Goal: Information Seeking & Learning: Learn about a topic

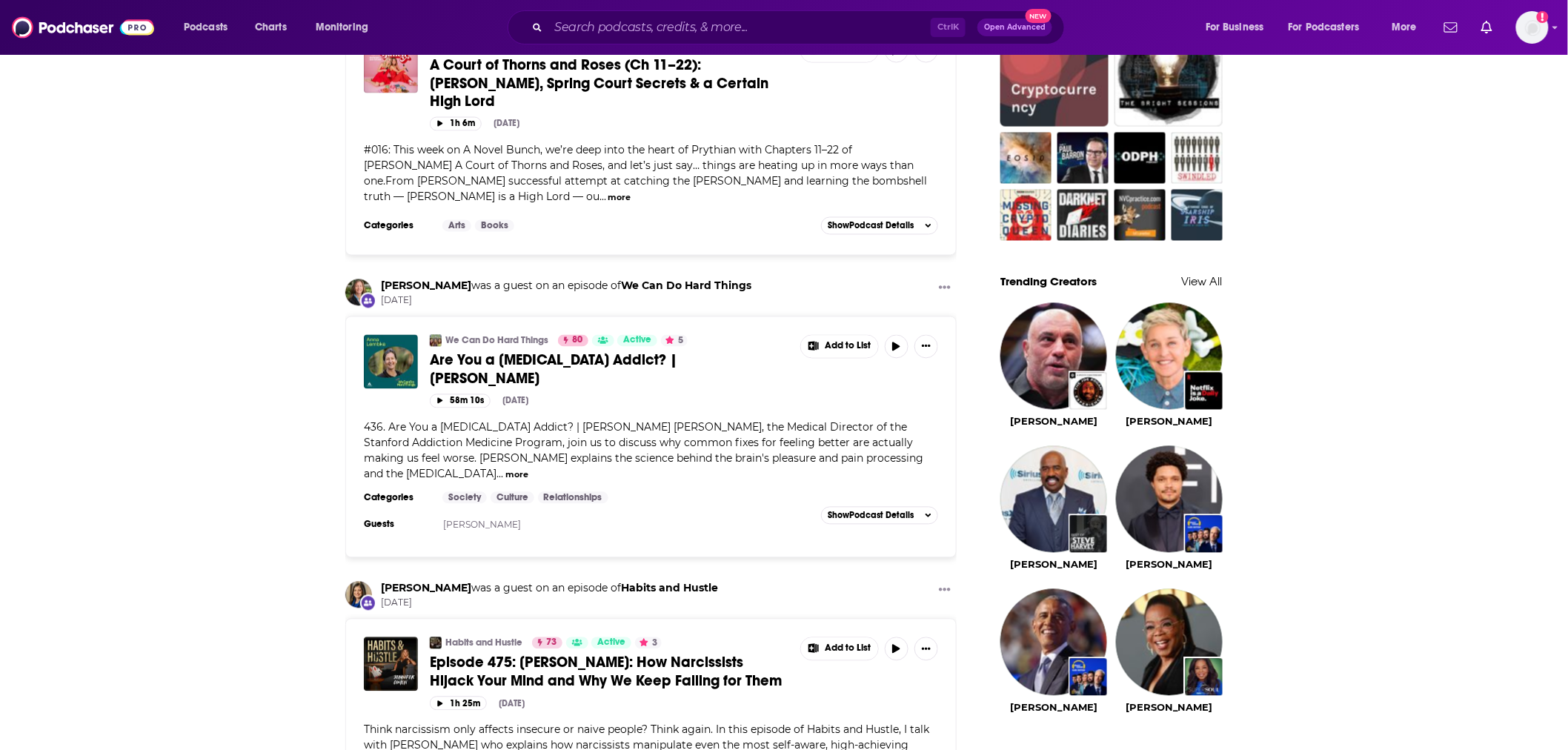
scroll to position [824, 0]
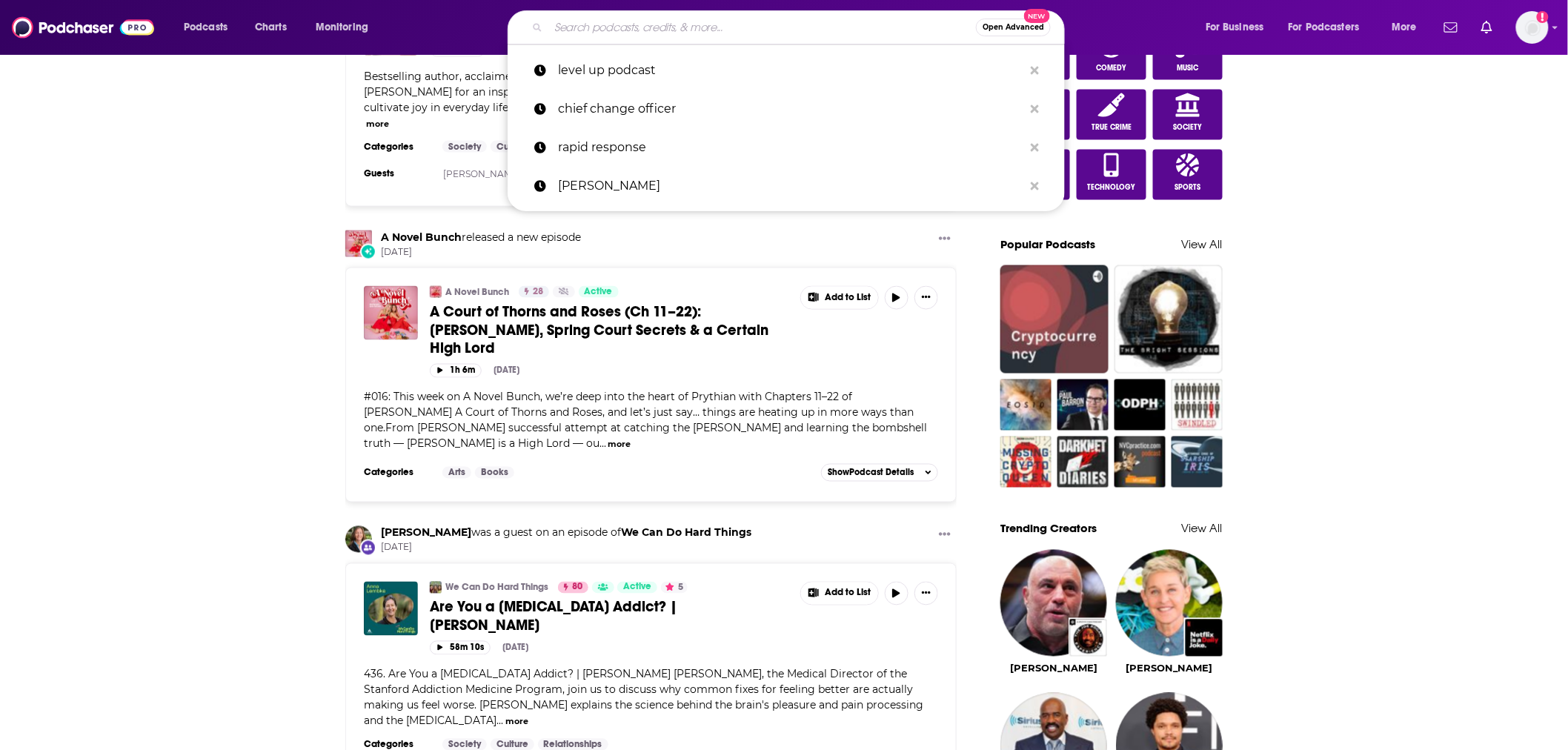
click at [798, 28] on input "Search podcasts, credits, & more..." at bounding box center [763, 28] width 428 height 24
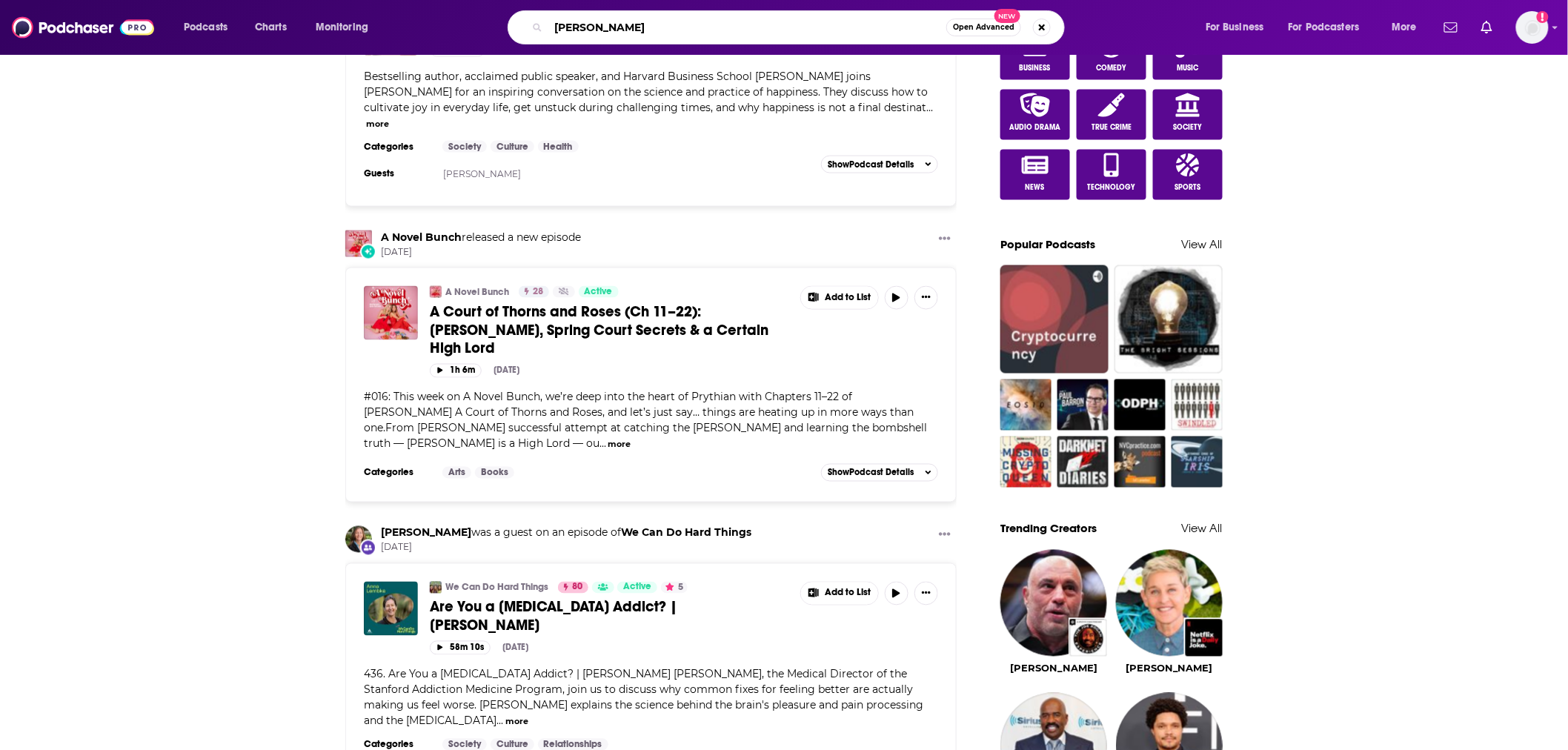
type input "lex fridman"
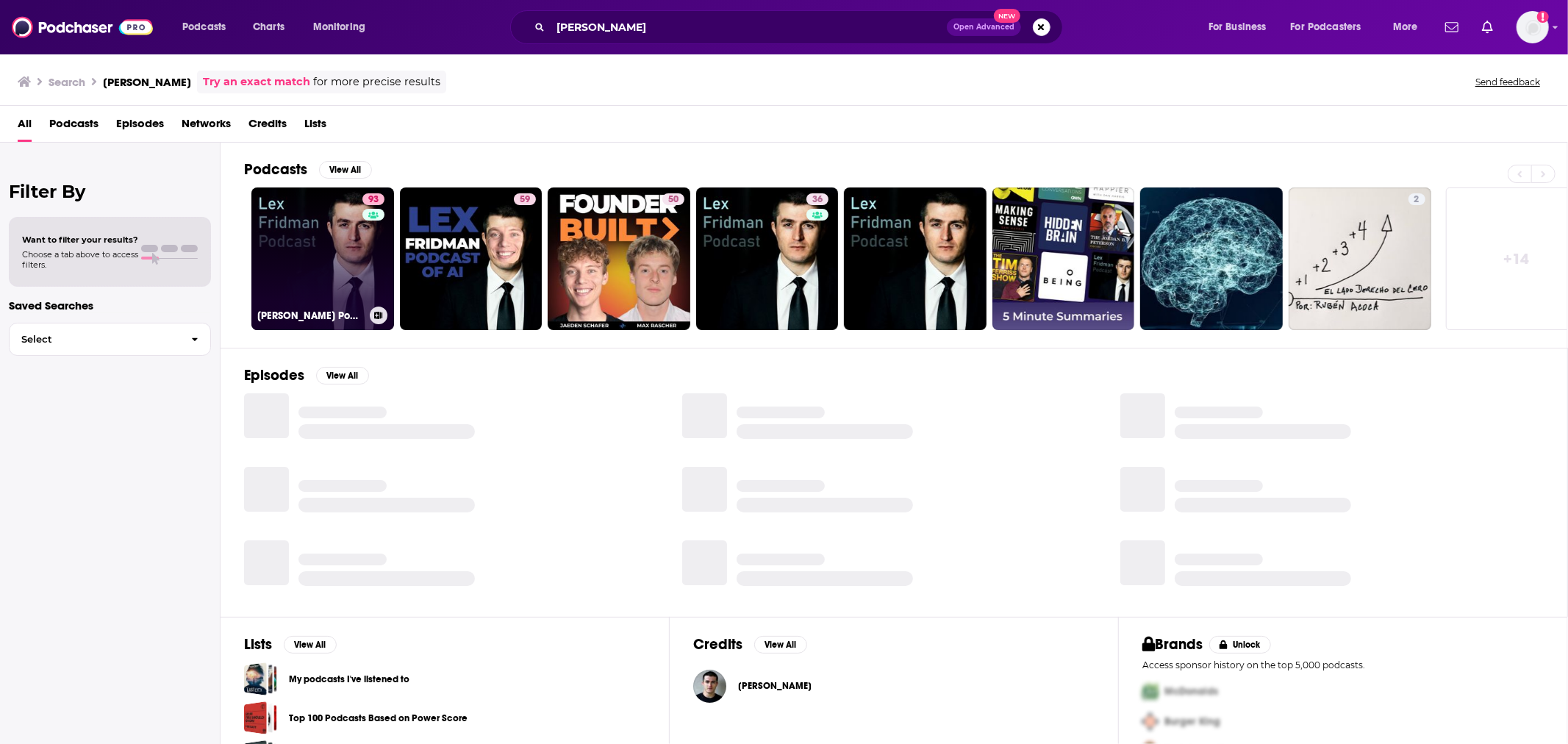
click at [290, 264] on link "93 Lex Fridman Podcast" at bounding box center [323, 259] width 143 height 143
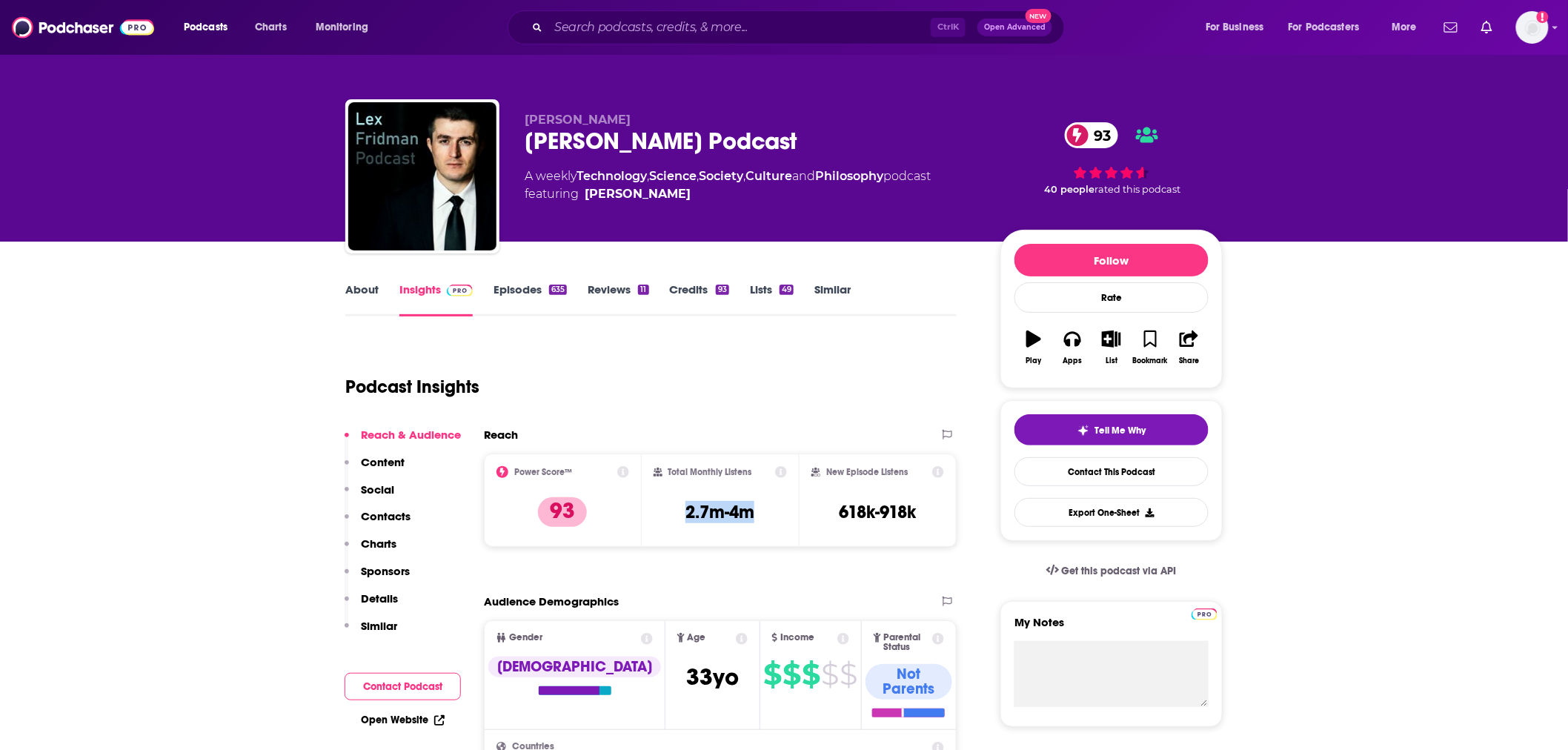
drag, startPoint x: 758, startPoint y: 505, endPoint x: 670, endPoint y: 508, distance: 88.1
click at [670, 508] on div "Total Monthly Listens 2.7m-4m" at bounding box center [721, 500] width 134 height 68
copy h3 "2.7m-4m"
click at [93, 23] on img at bounding box center [83, 28] width 143 height 29
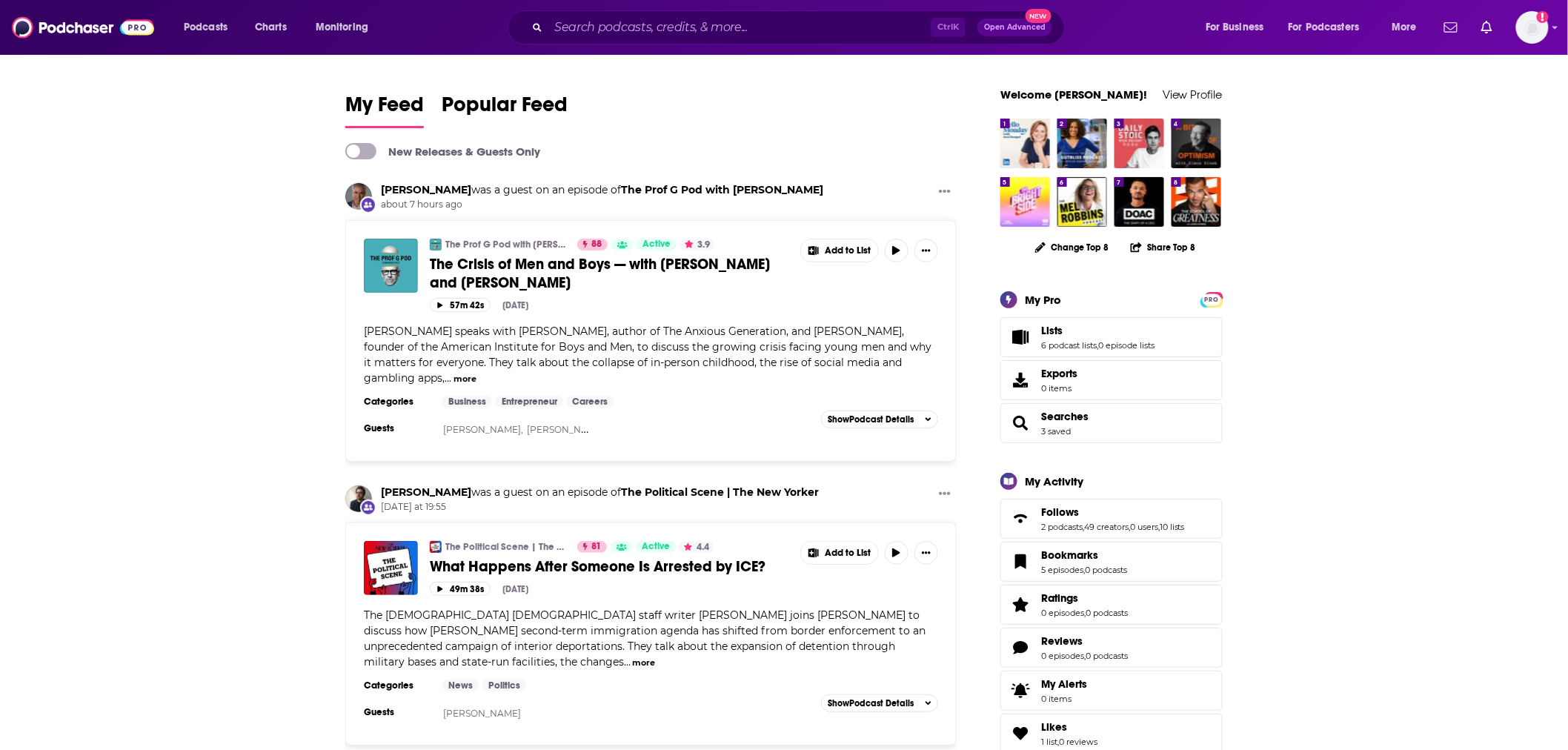
click at [670, 565] on span "What Happens After Someone Is Arrested by ICE?" at bounding box center [597, 567] width 336 height 19
click at [528, 267] on span "The Crisis of Men and Boys — with [PERSON_NAME] and [PERSON_NAME]" at bounding box center [600, 273] width 340 height 37
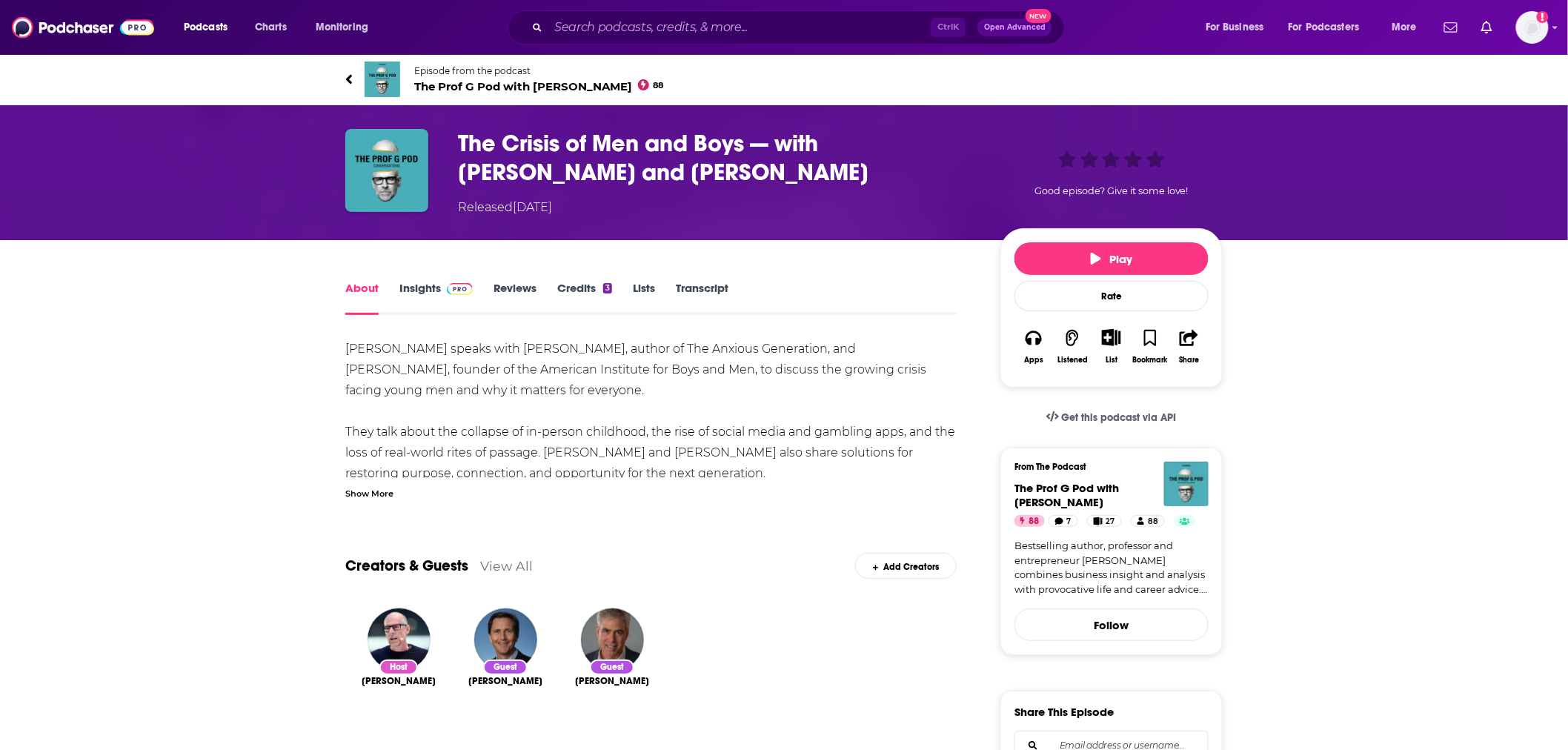
click at [1040, 336] on icon "button" at bounding box center [1034, 338] width 17 height 15
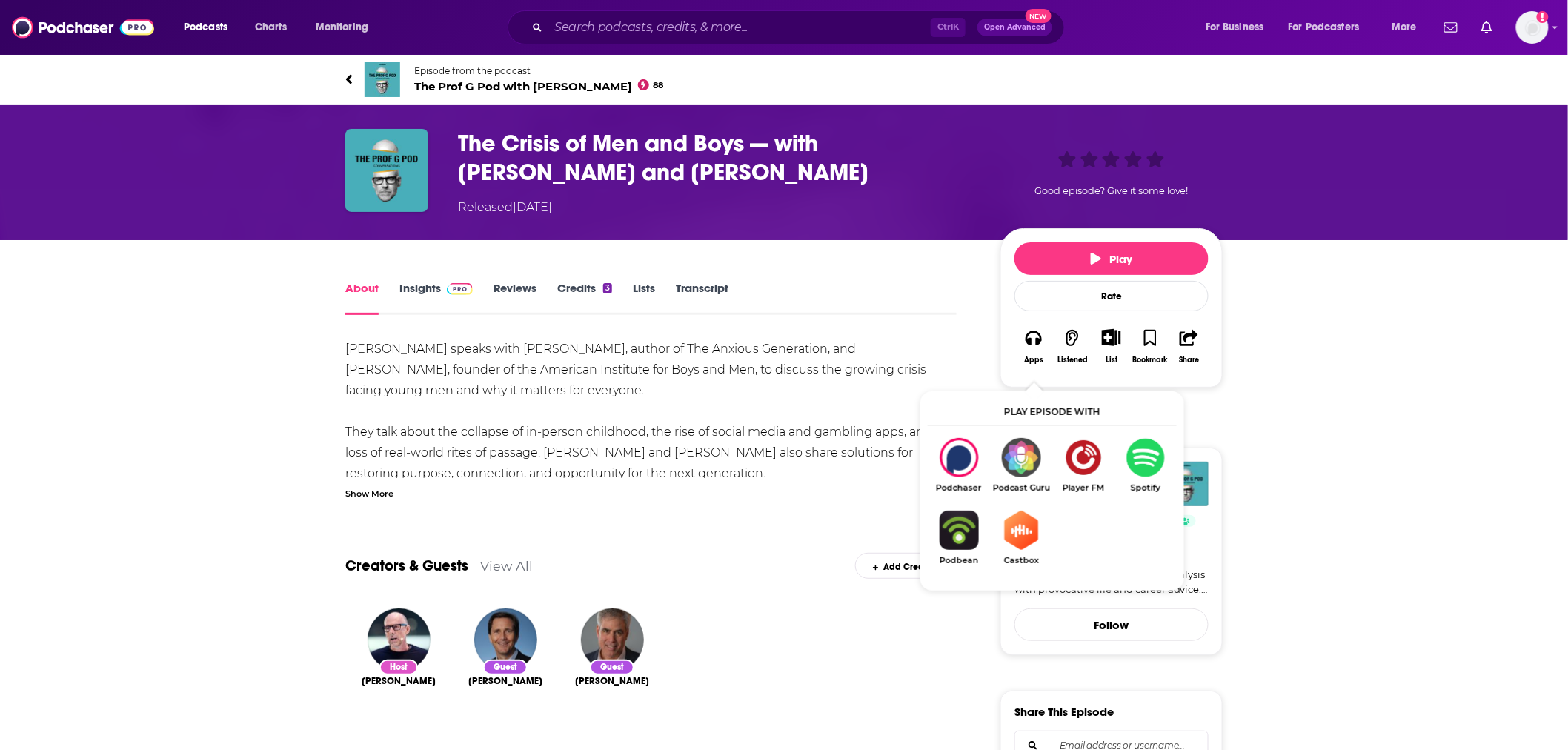
click at [426, 295] on link "Insights" at bounding box center [436, 297] width 74 height 34
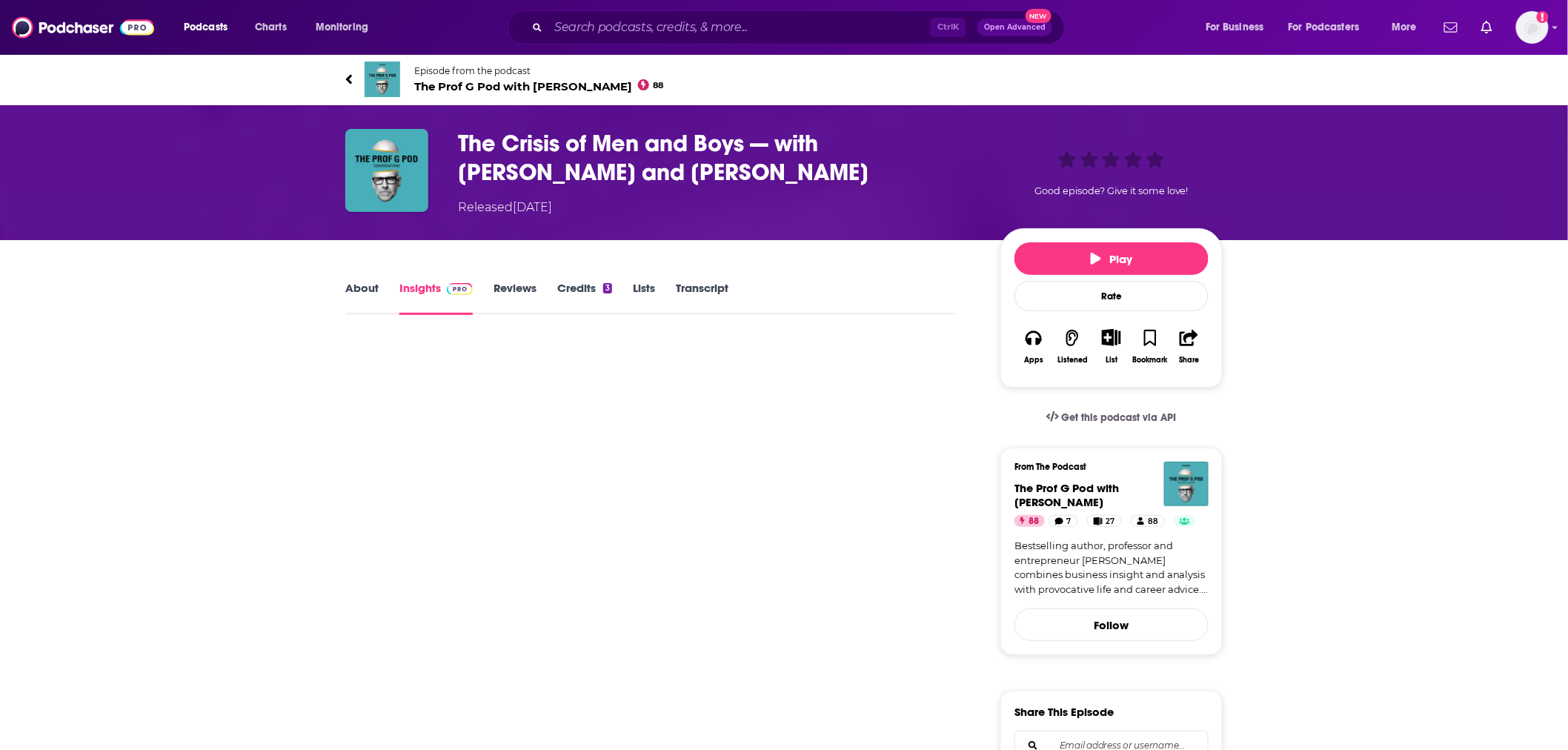
click at [606, 86] on span "The Prof G Pod with Scott Galloway 88" at bounding box center [539, 86] width 250 height 14
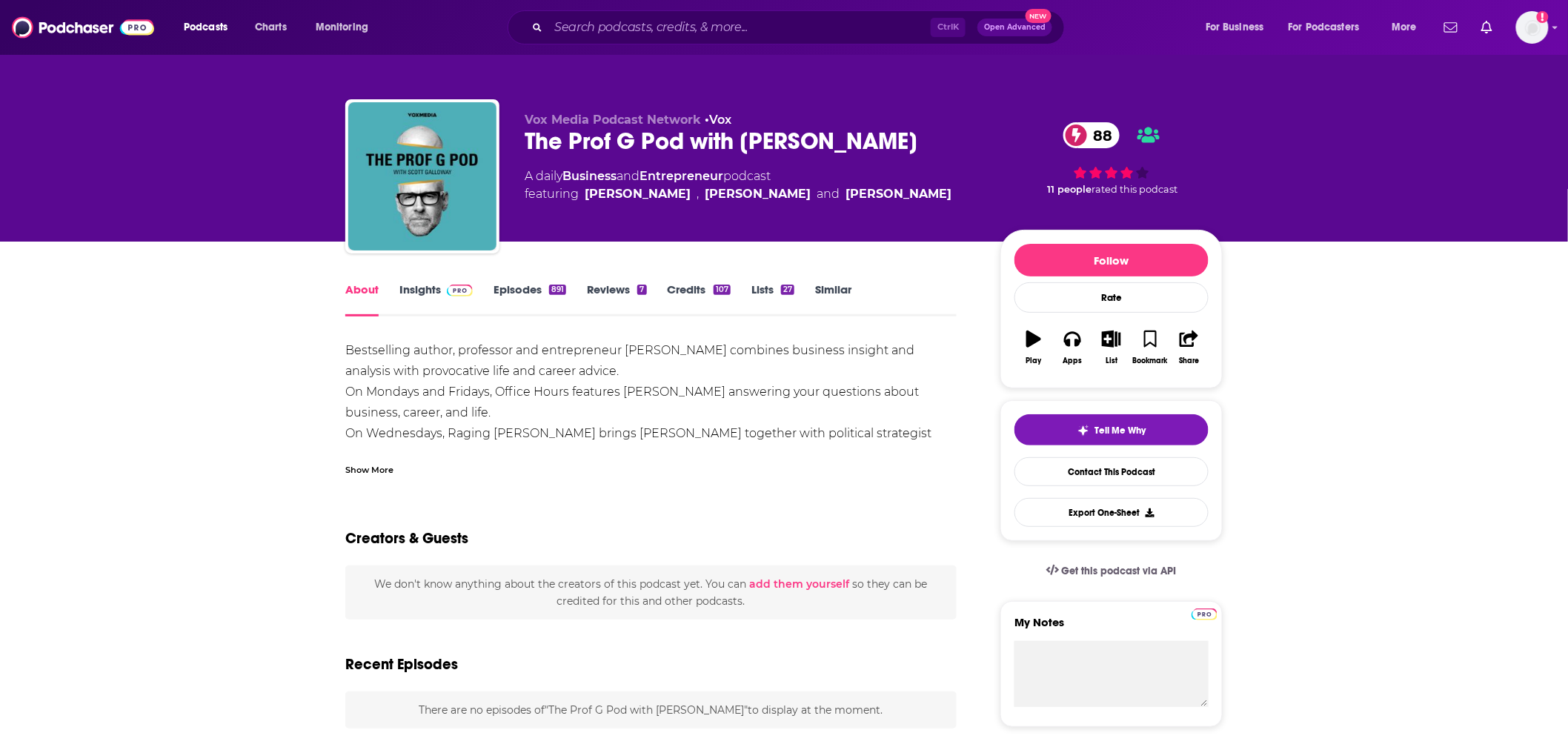
click at [453, 291] on img at bounding box center [459, 291] width 26 height 12
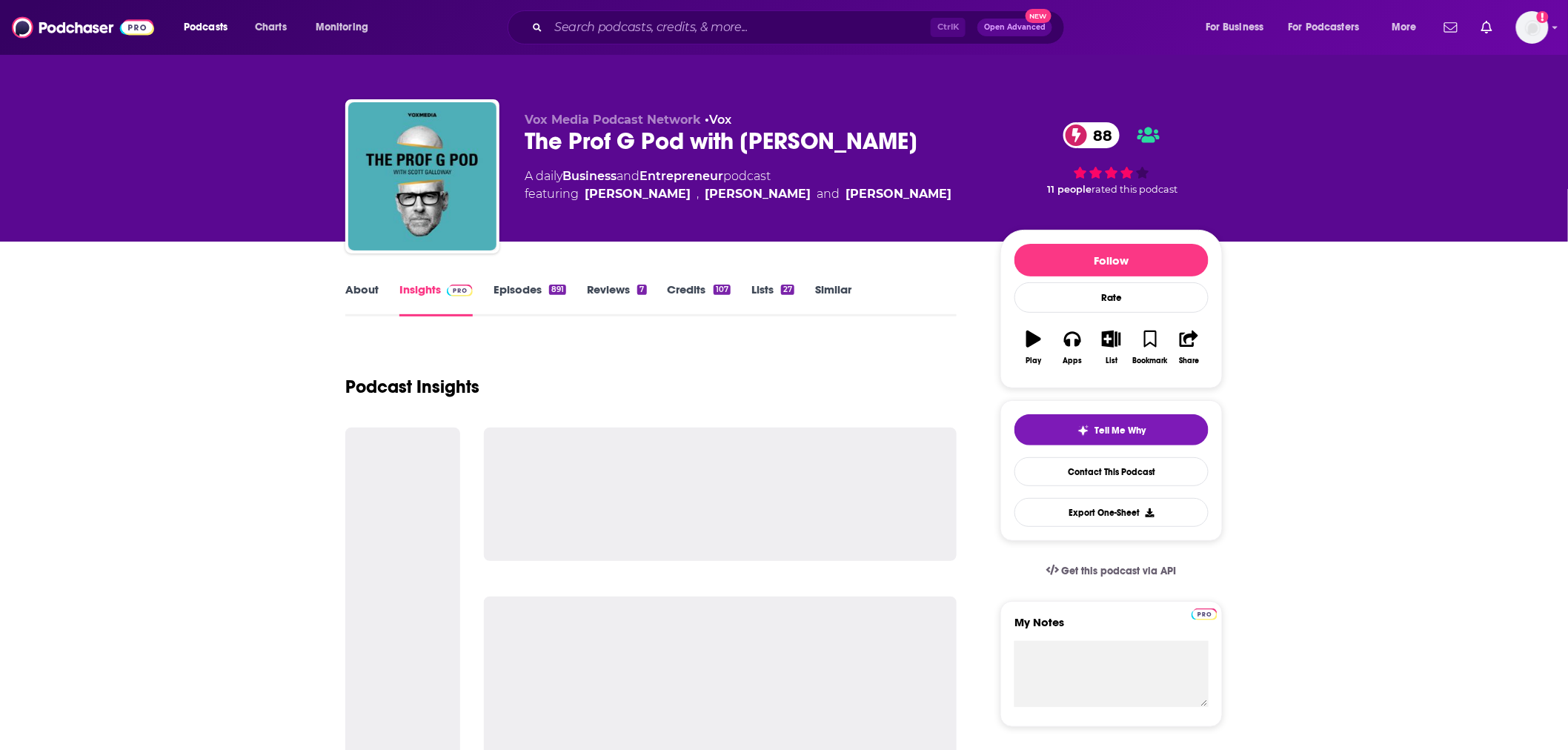
click at [630, 408] on div "Podcast Insights" at bounding box center [651, 378] width 612 height 76
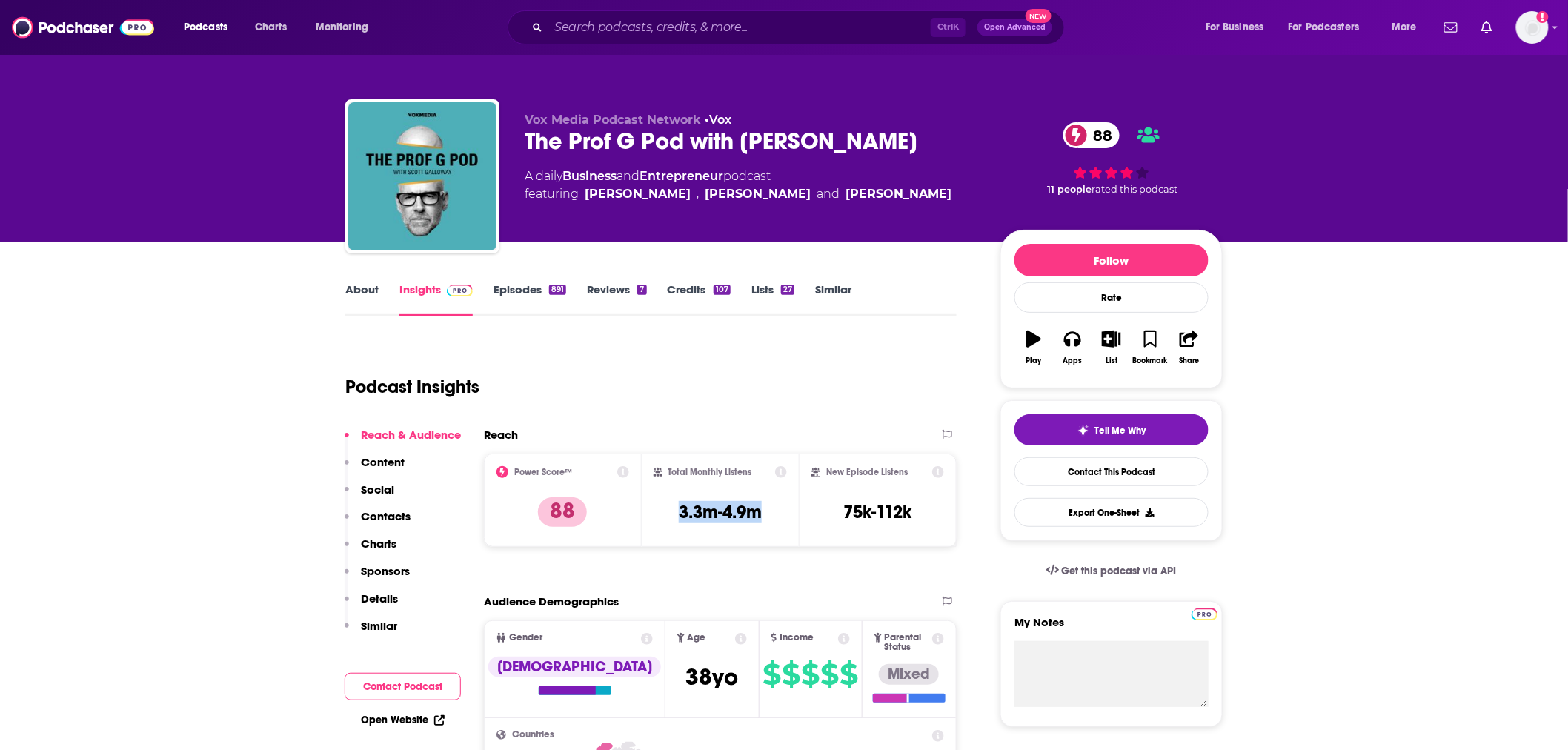
drag, startPoint x: 779, startPoint y: 507, endPoint x: 670, endPoint y: 513, distance: 109.2
click at [670, 513] on div "Total Monthly Listens 3.3m-4.9m" at bounding box center [721, 500] width 134 height 68
copy h3 "3.3m-4.9m"
click at [83, 39] on img at bounding box center [83, 28] width 143 height 29
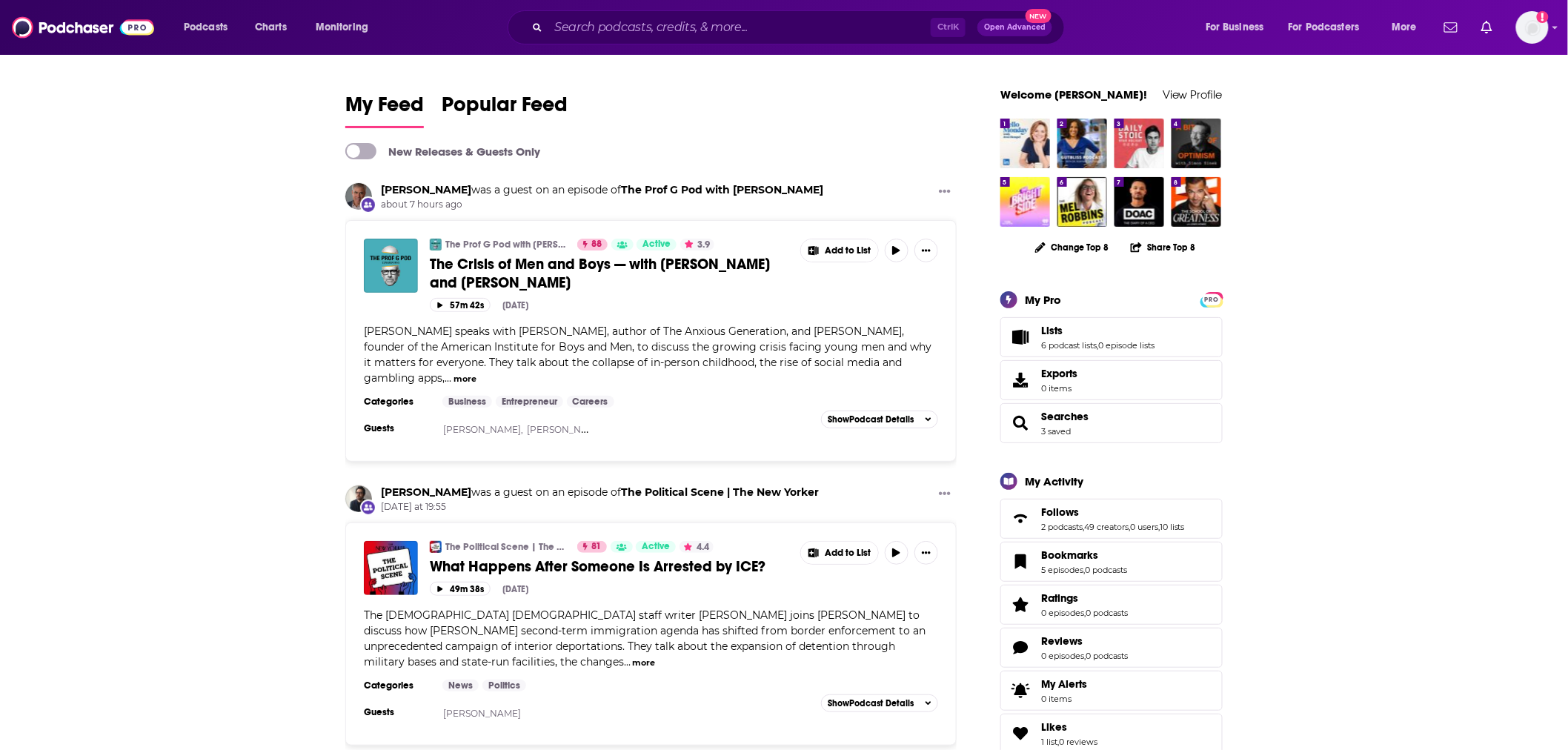
click at [495, 272] on span "The Crisis of Men and Boys — with [PERSON_NAME] and [PERSON_NAME]" at bounding box center [600, 273] width 340 height 37
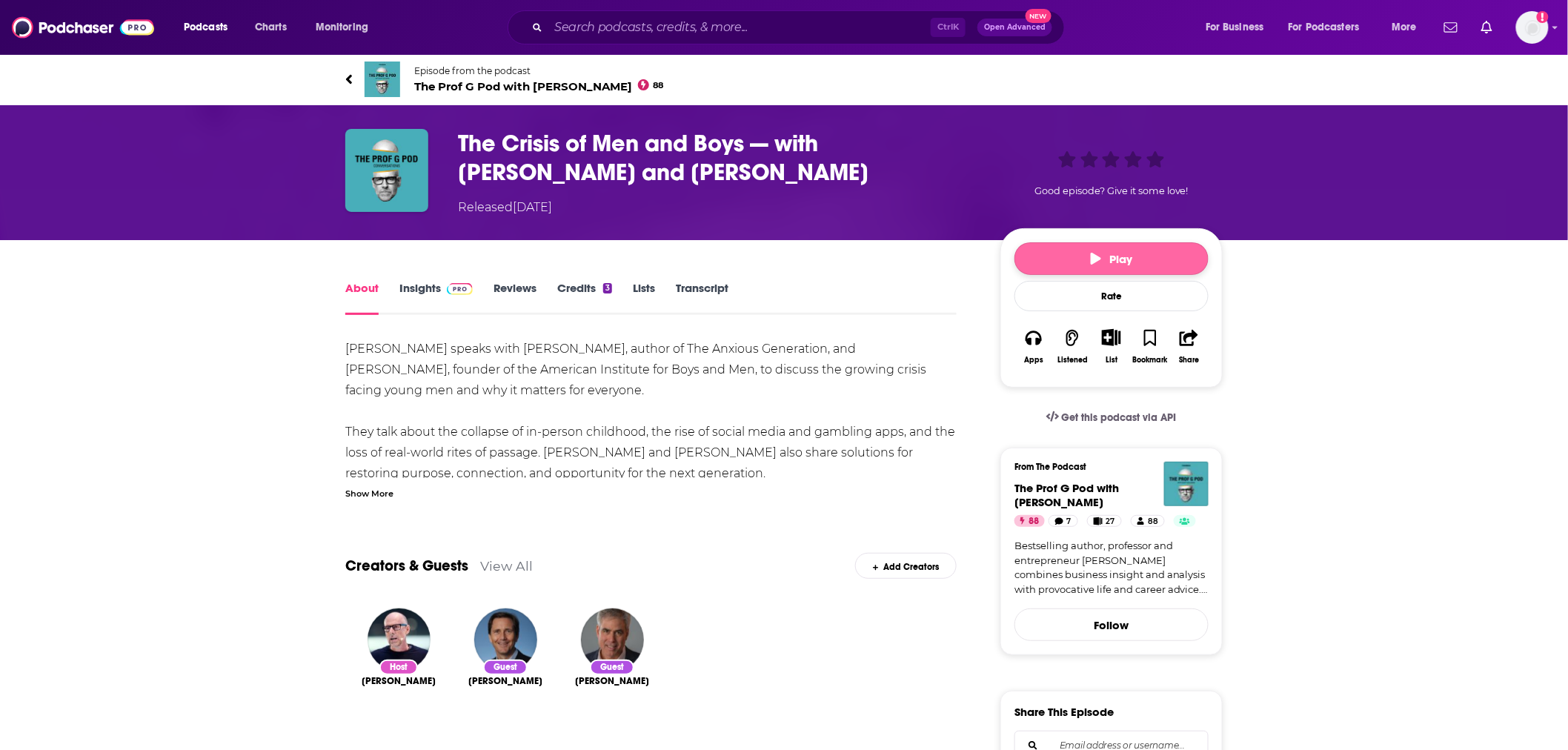
click at [1151, 249] on button "Play" at bounding box center [1112, 258] width 194 height 32
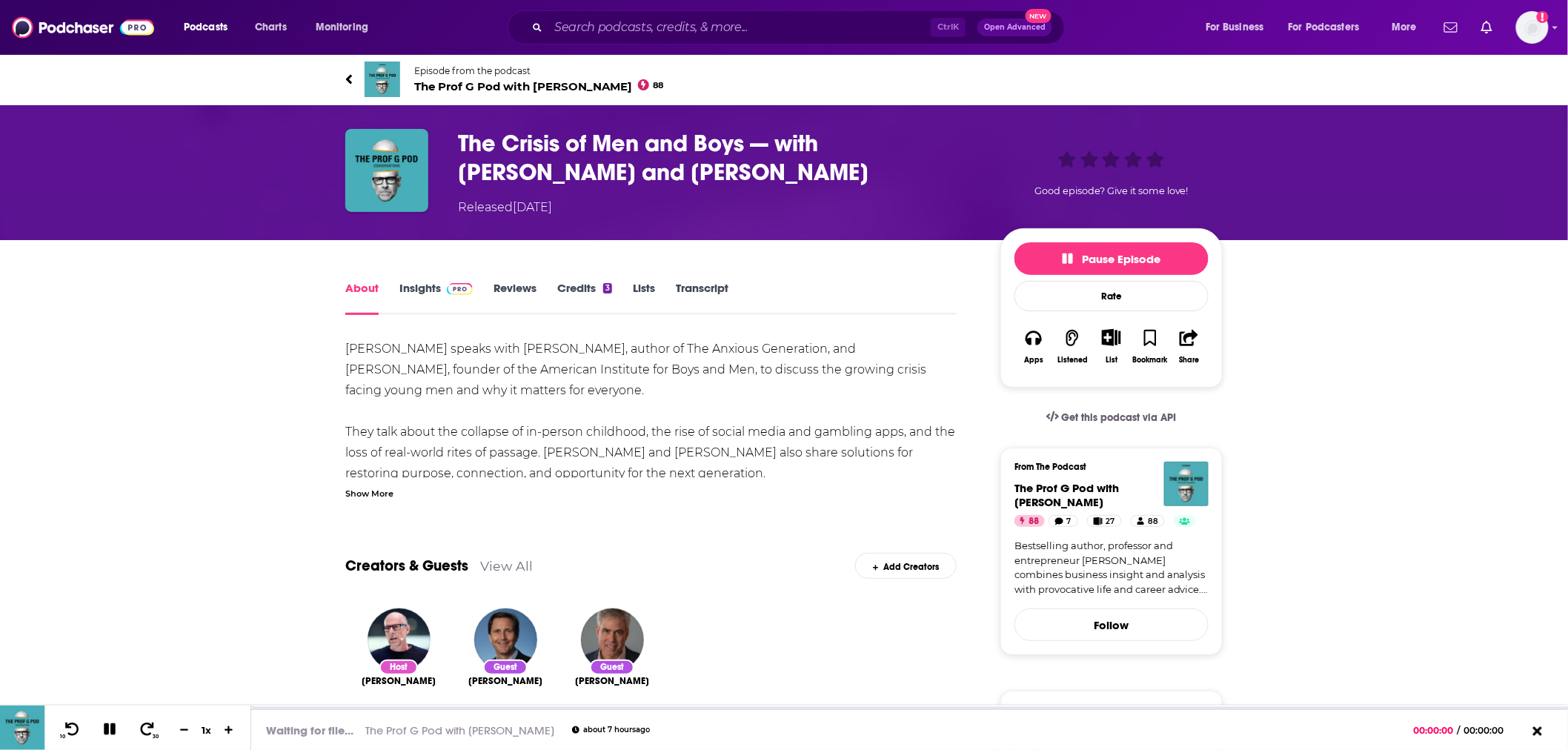
click at [706, 291] on link "Transcript" at bounding box center [703, 297] width 53 height 34
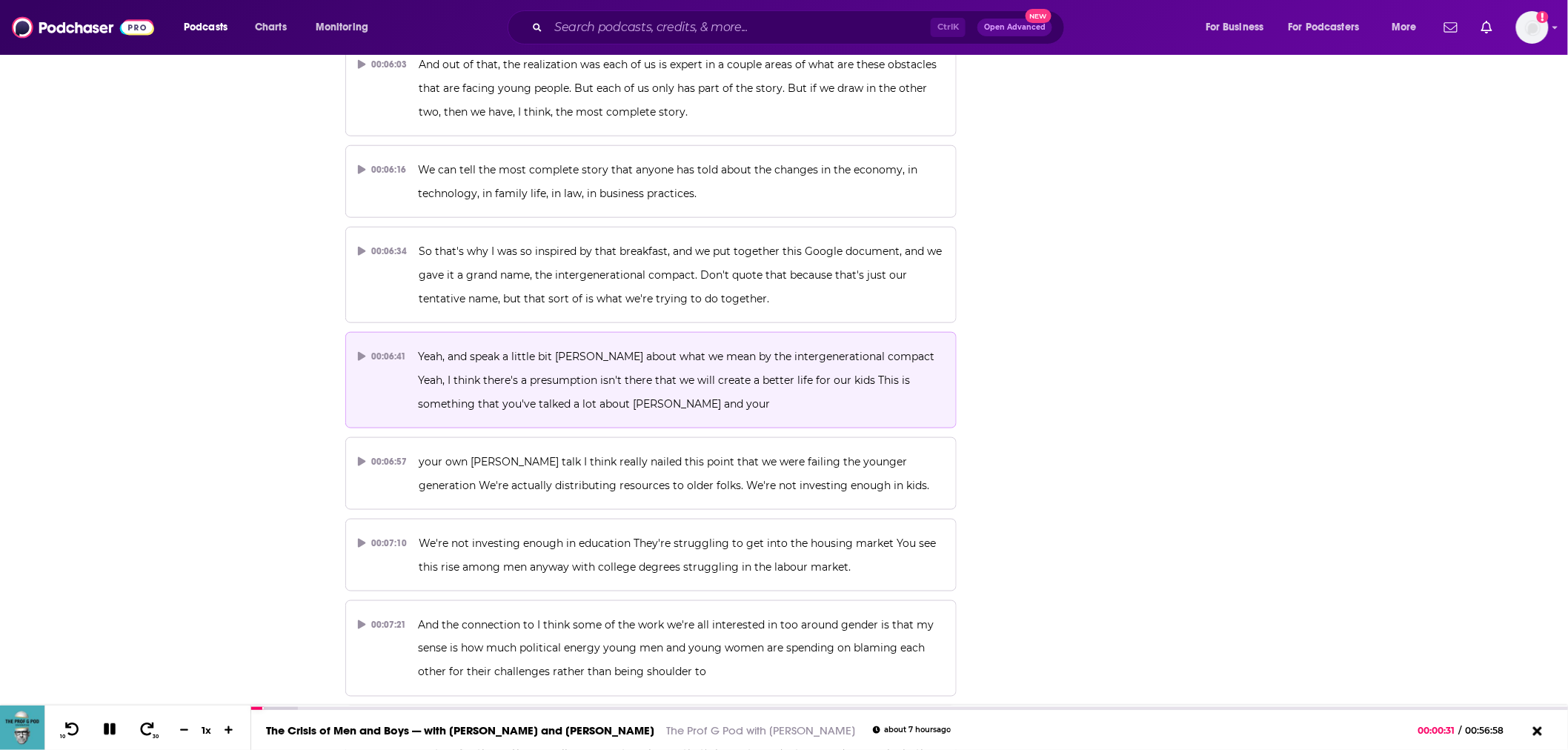
scroll to position [3047, 0]
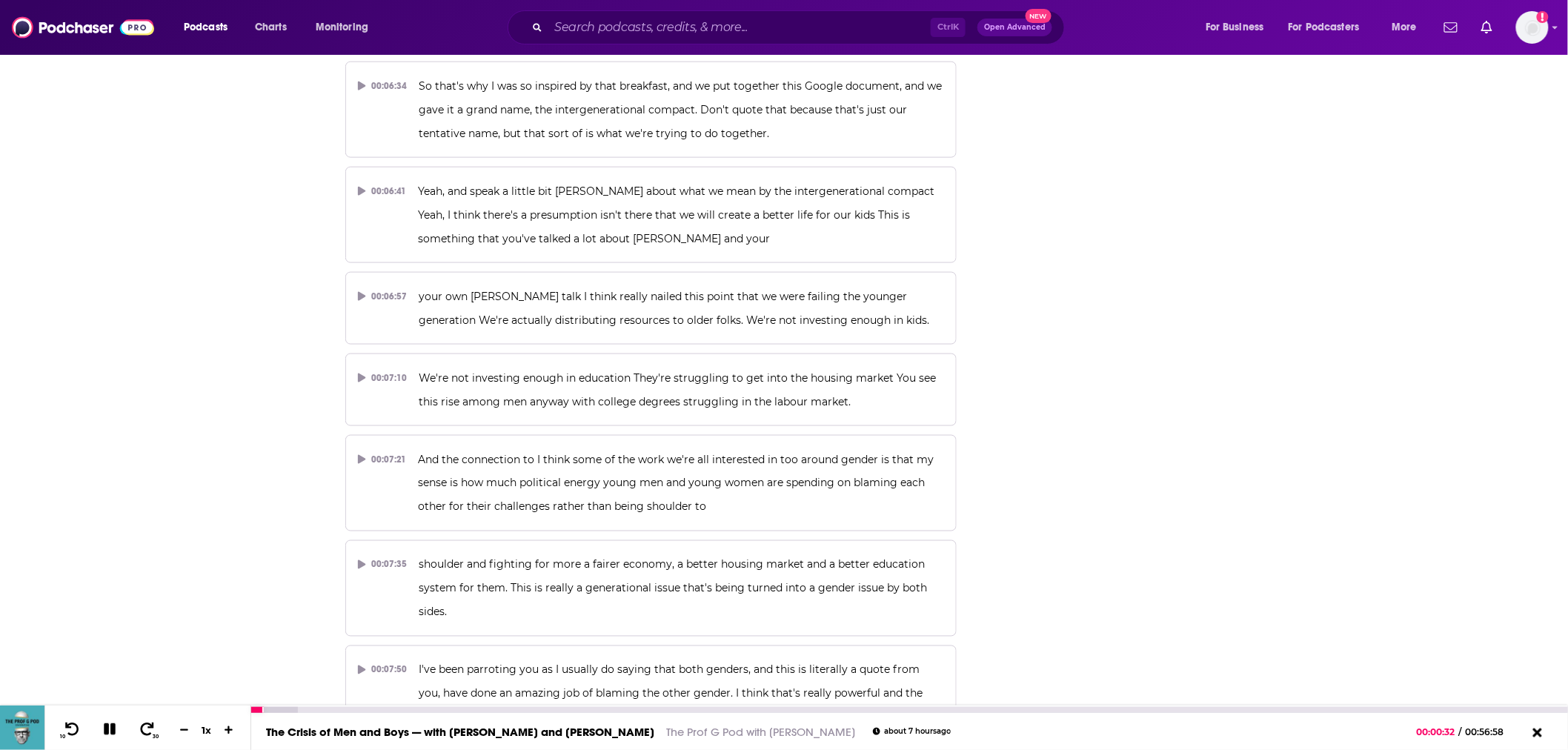
click at [102, 727] on icon at bounding box center [110, 730] width 17 height 14
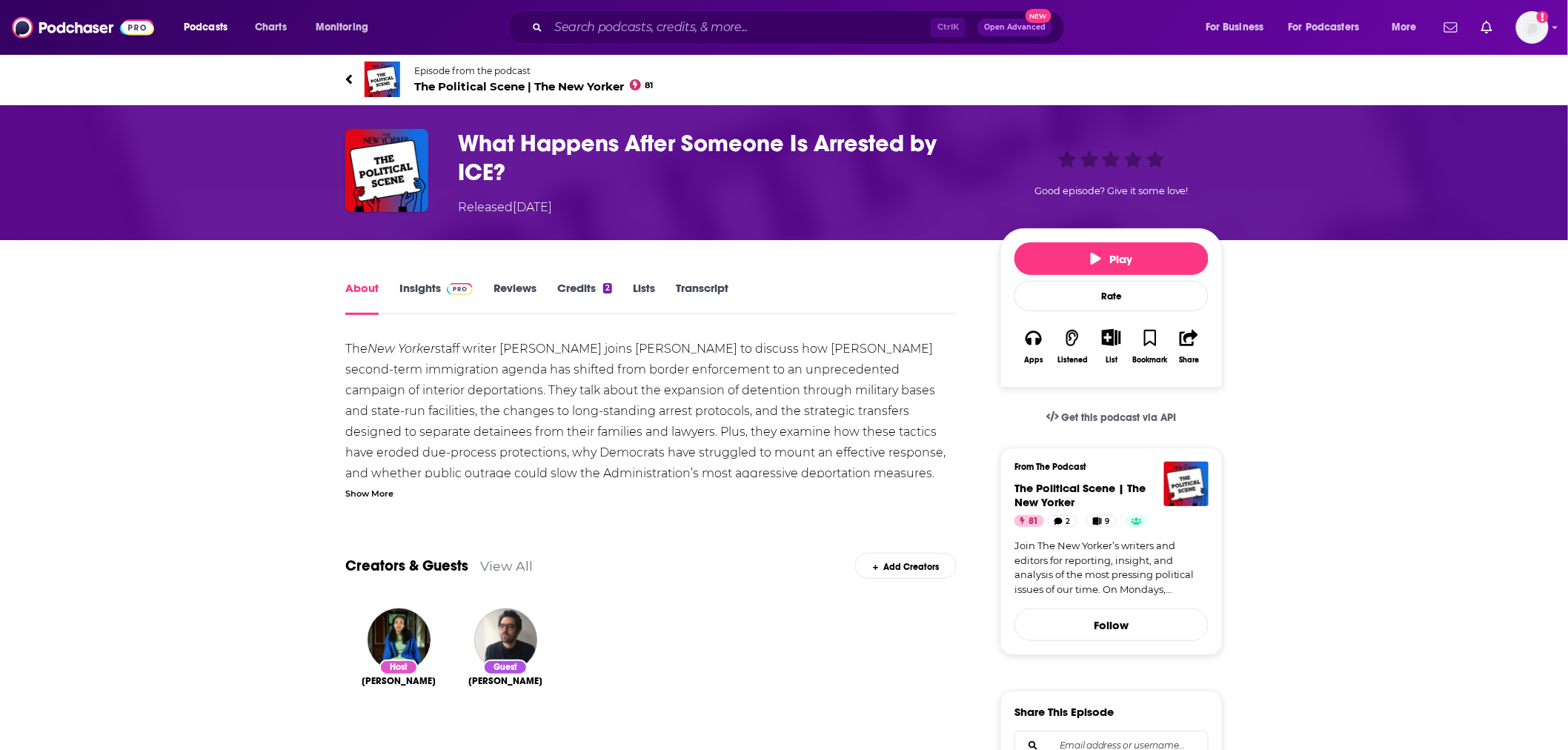
click at [703, 298] on link "Transcript" at bounding box center [703, 297] width 53 height 34
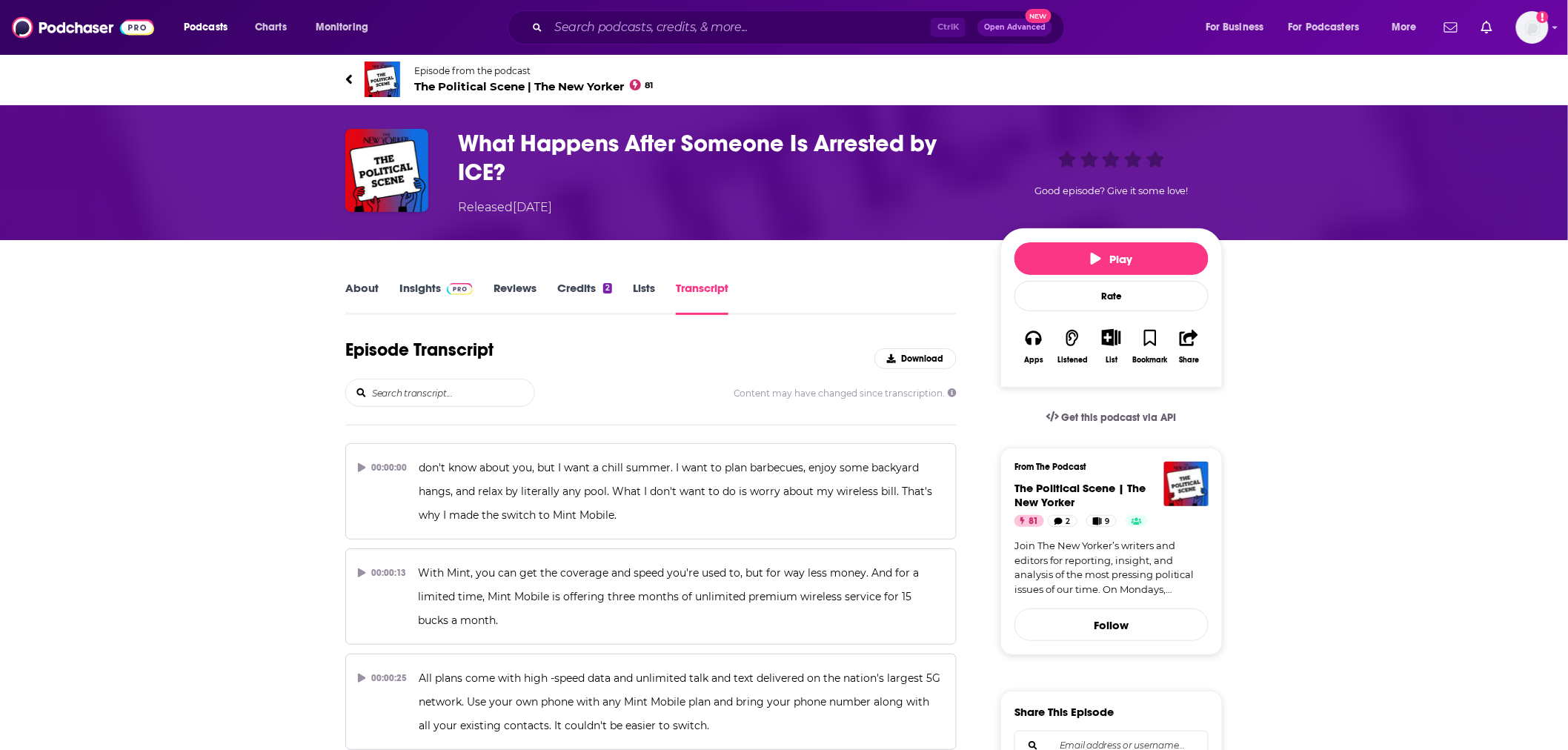
click at [472, 395] on input "search" at bounding box center [453, 393] width 164 height 27
type input "e"
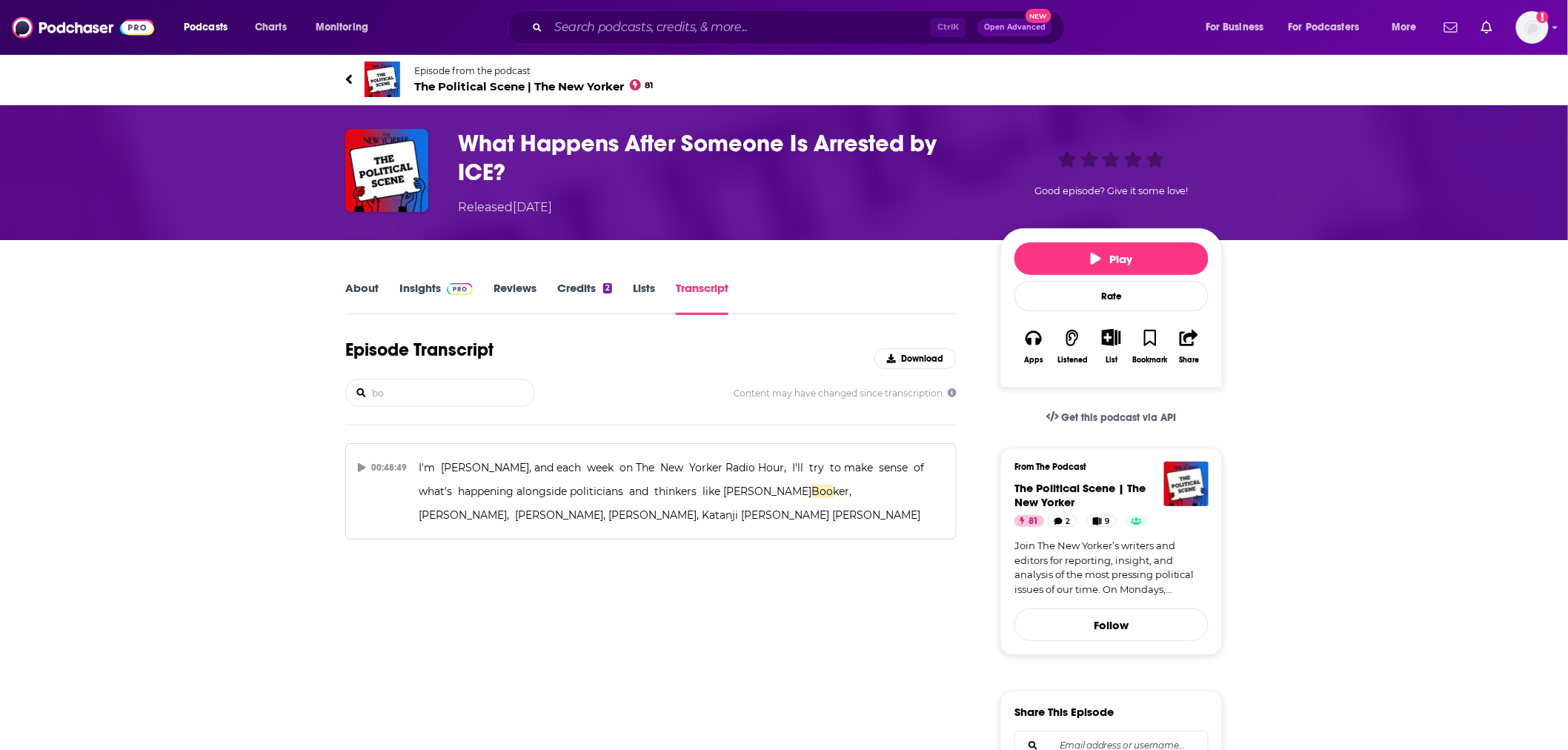
type input "b"
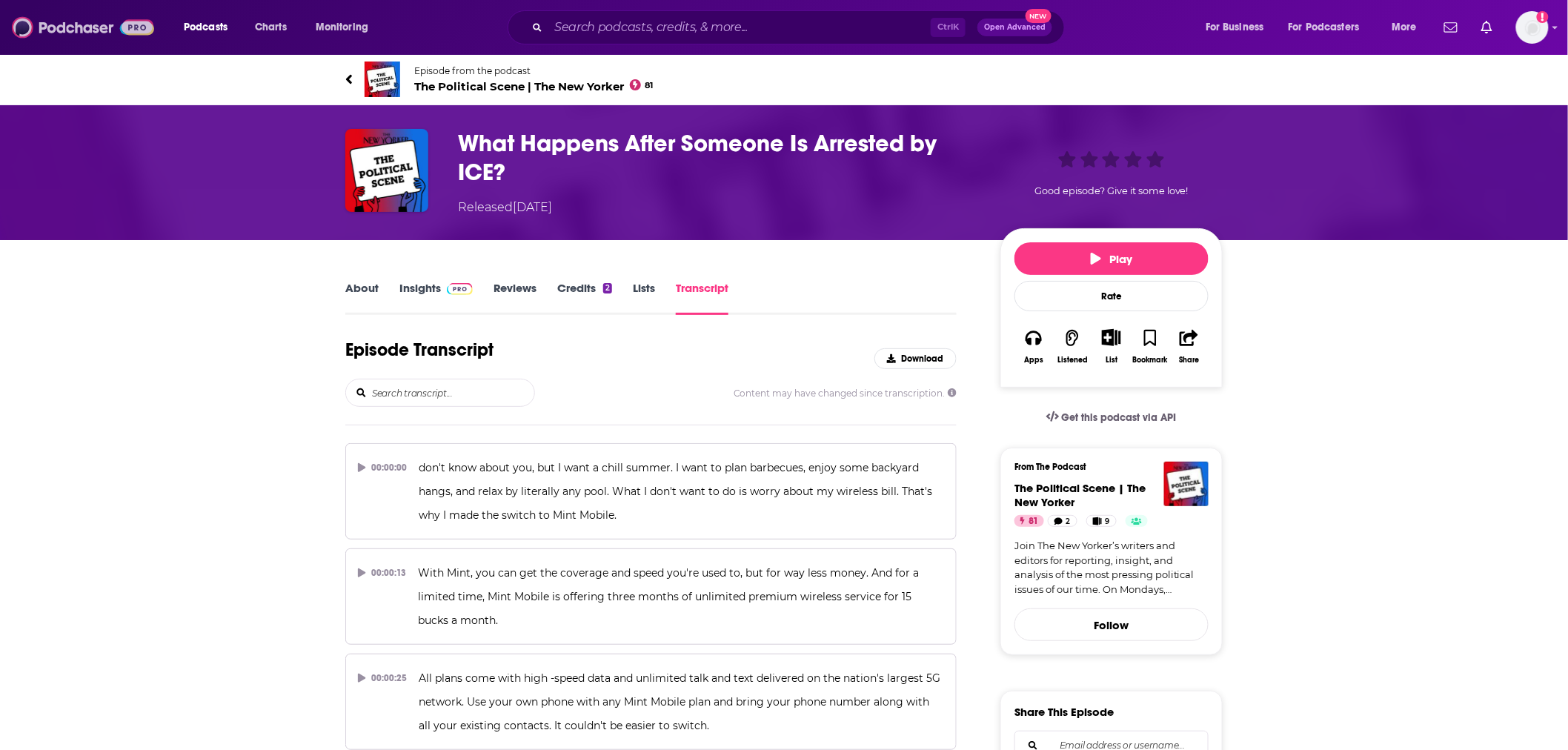
click at [87, 38] on img at bounding box center [83, 28] width 143 height 29
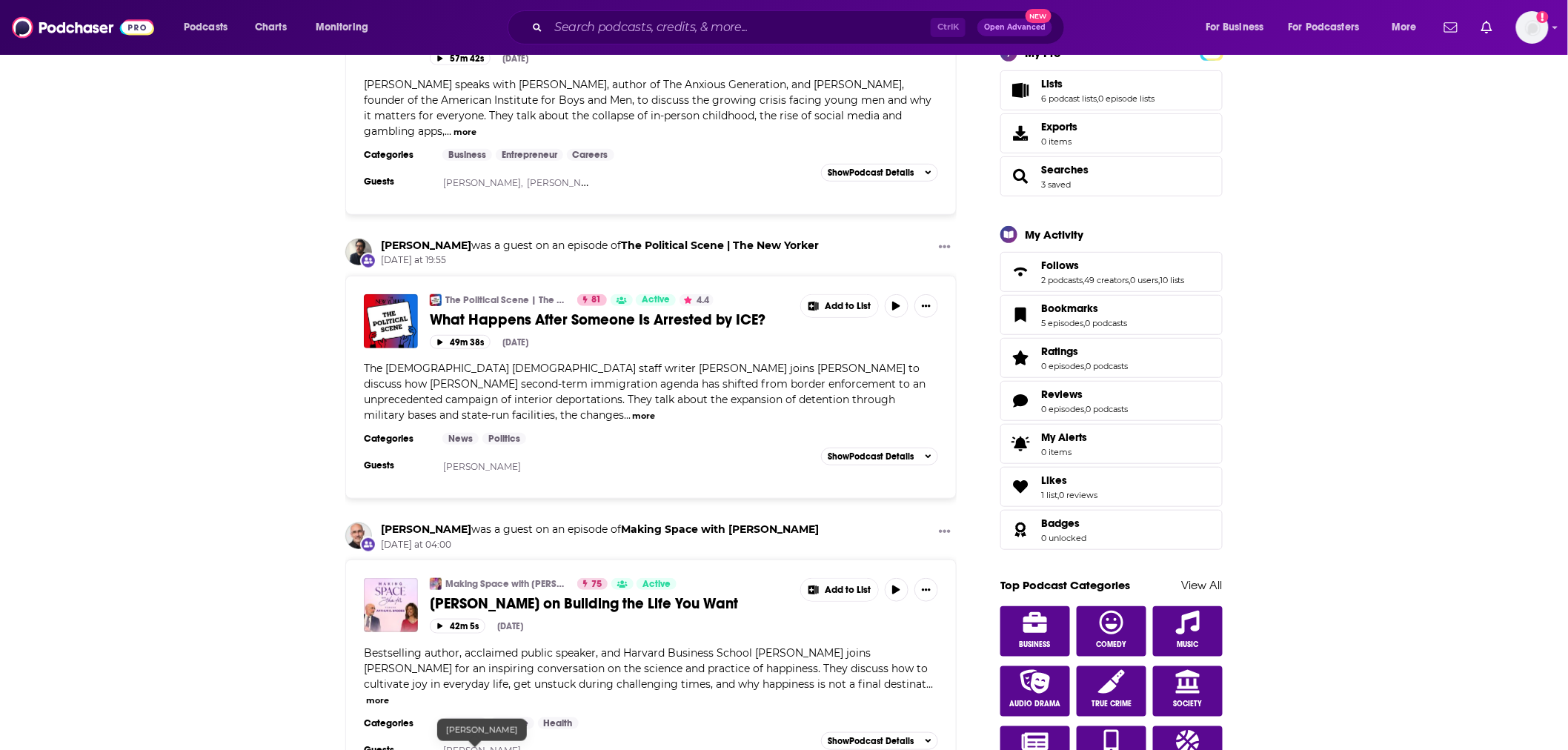
scroll to position [494, 0]
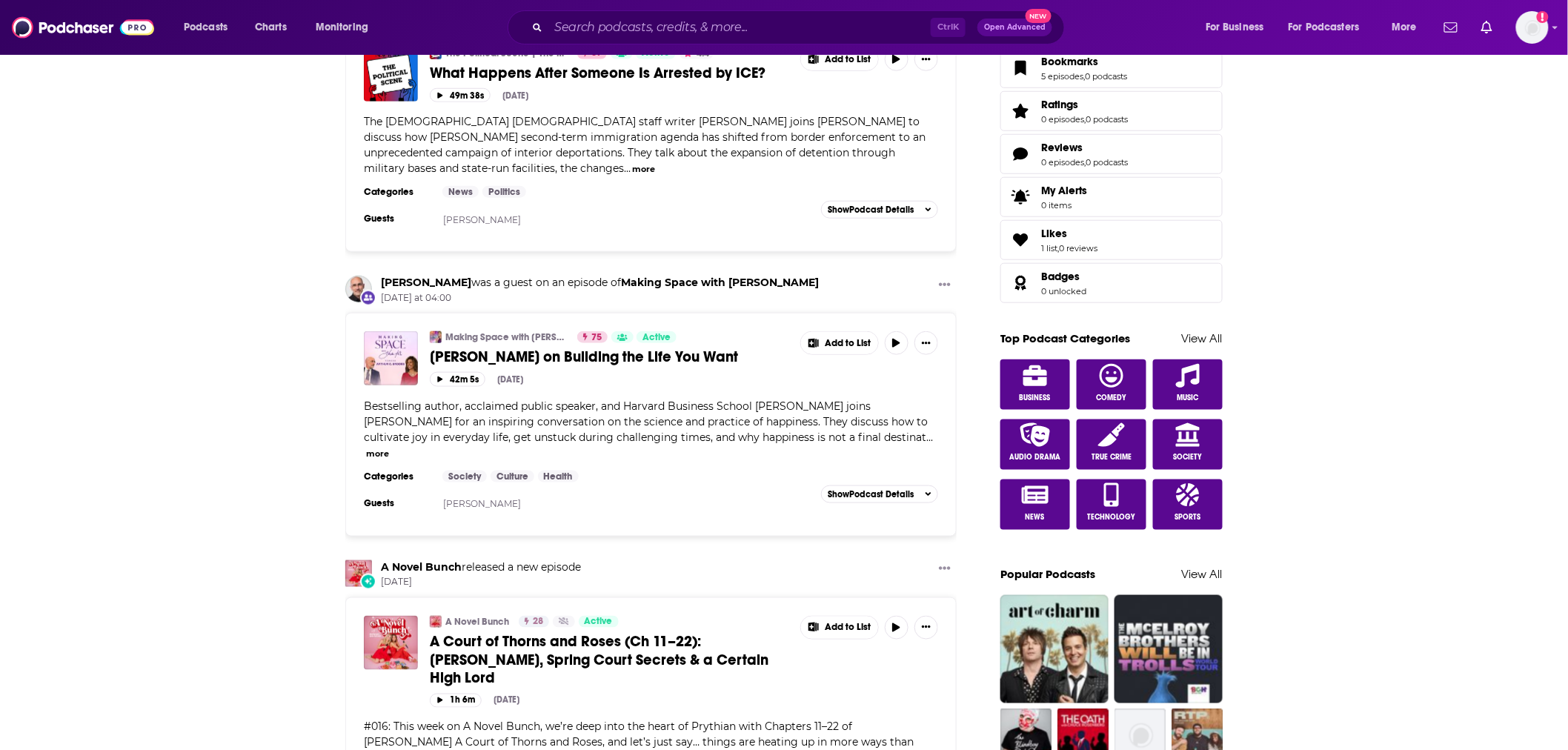
click at [579, 353] on span "[PERSON_NAME] on Building the Life You Want" at bounding box center [584, 357] width 308 height 19
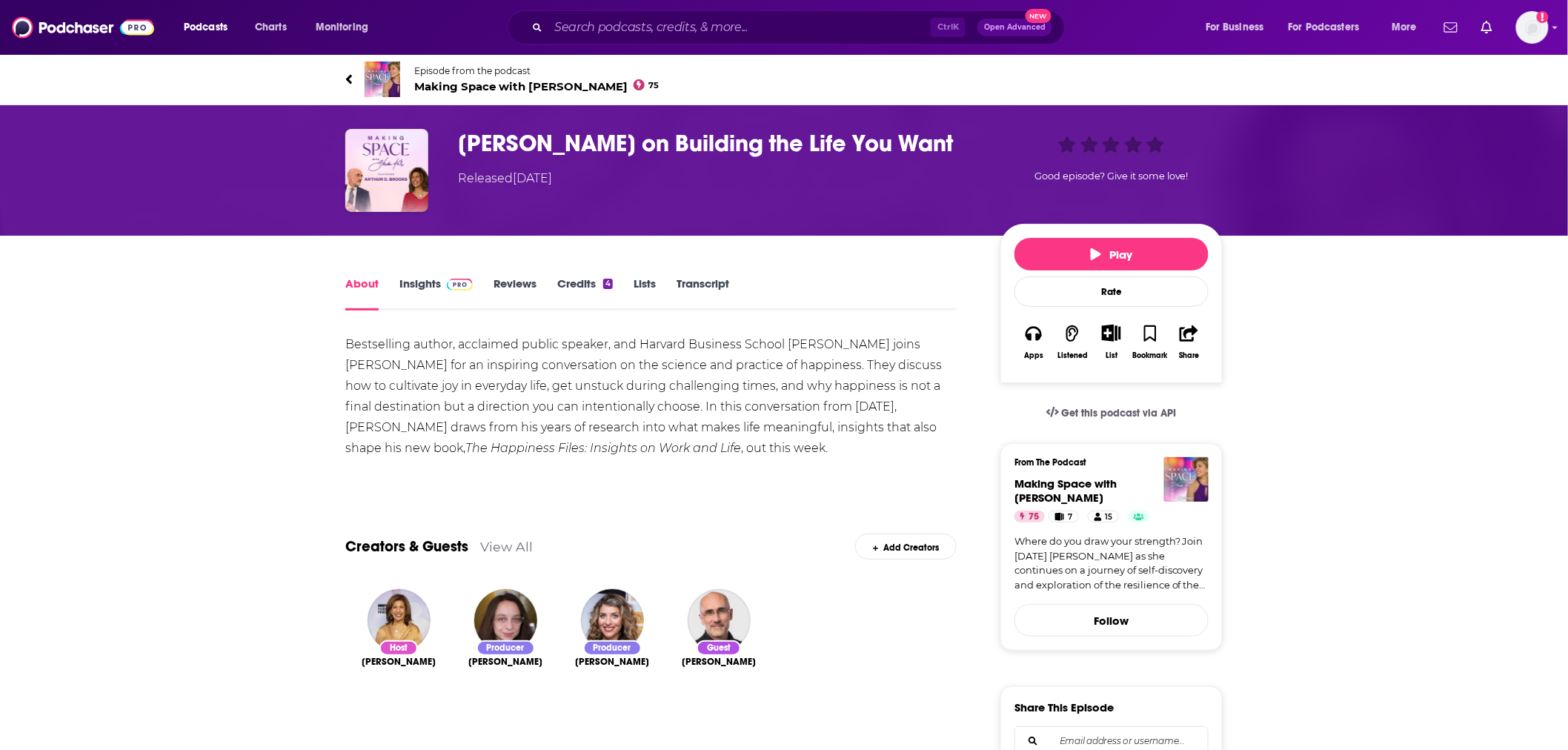
click at [857, 449] on div "Bestselling author, acclaimed public speaker, and Harvard Business School [PERS…" at bounding box center [651, 396] width 612 height 125
click at [701, 278] on link "Transcript" at bounding box center [703, 293] width 53 height 34
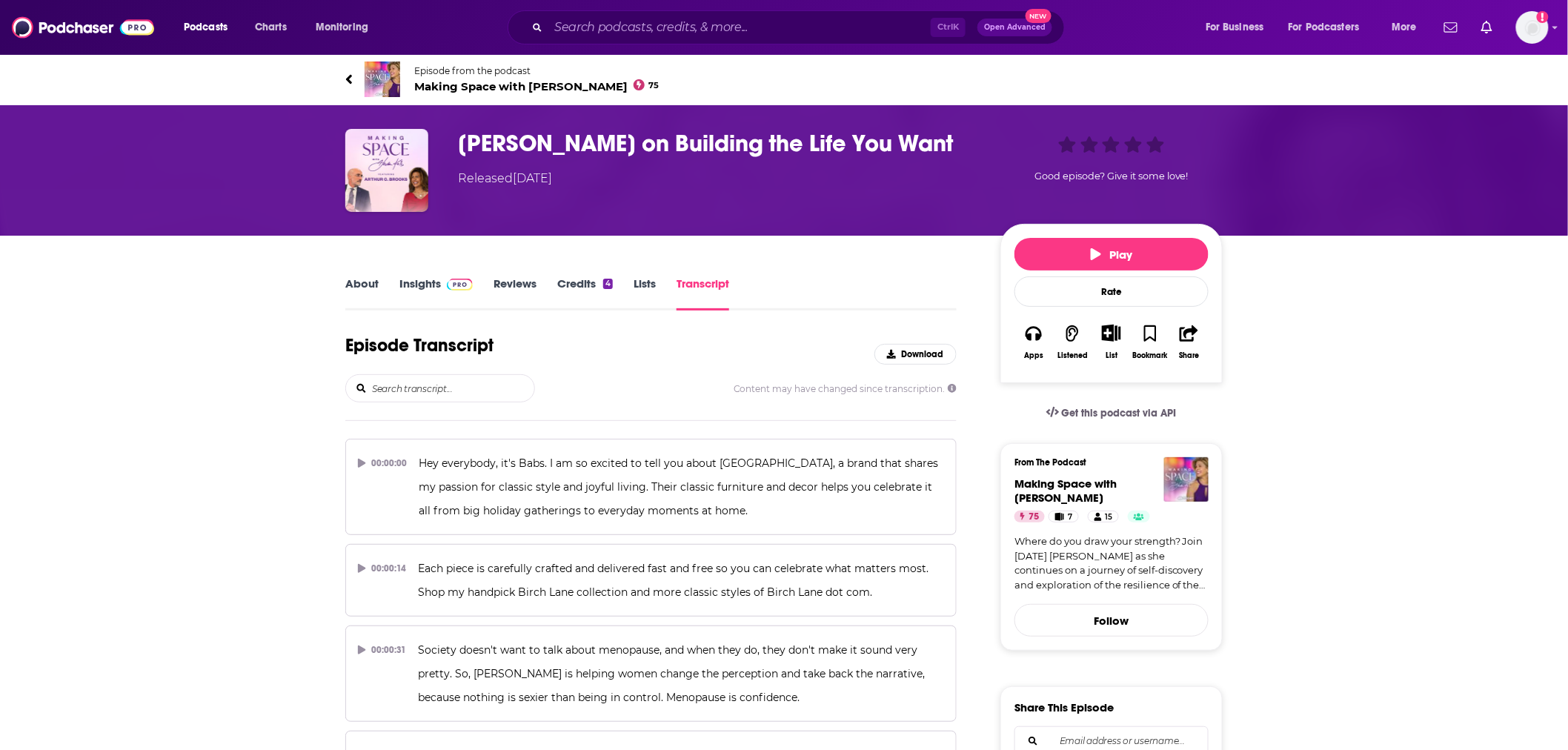
click at [455, 381] on input "search" at bounding box center [453, 389] width 164 height 27
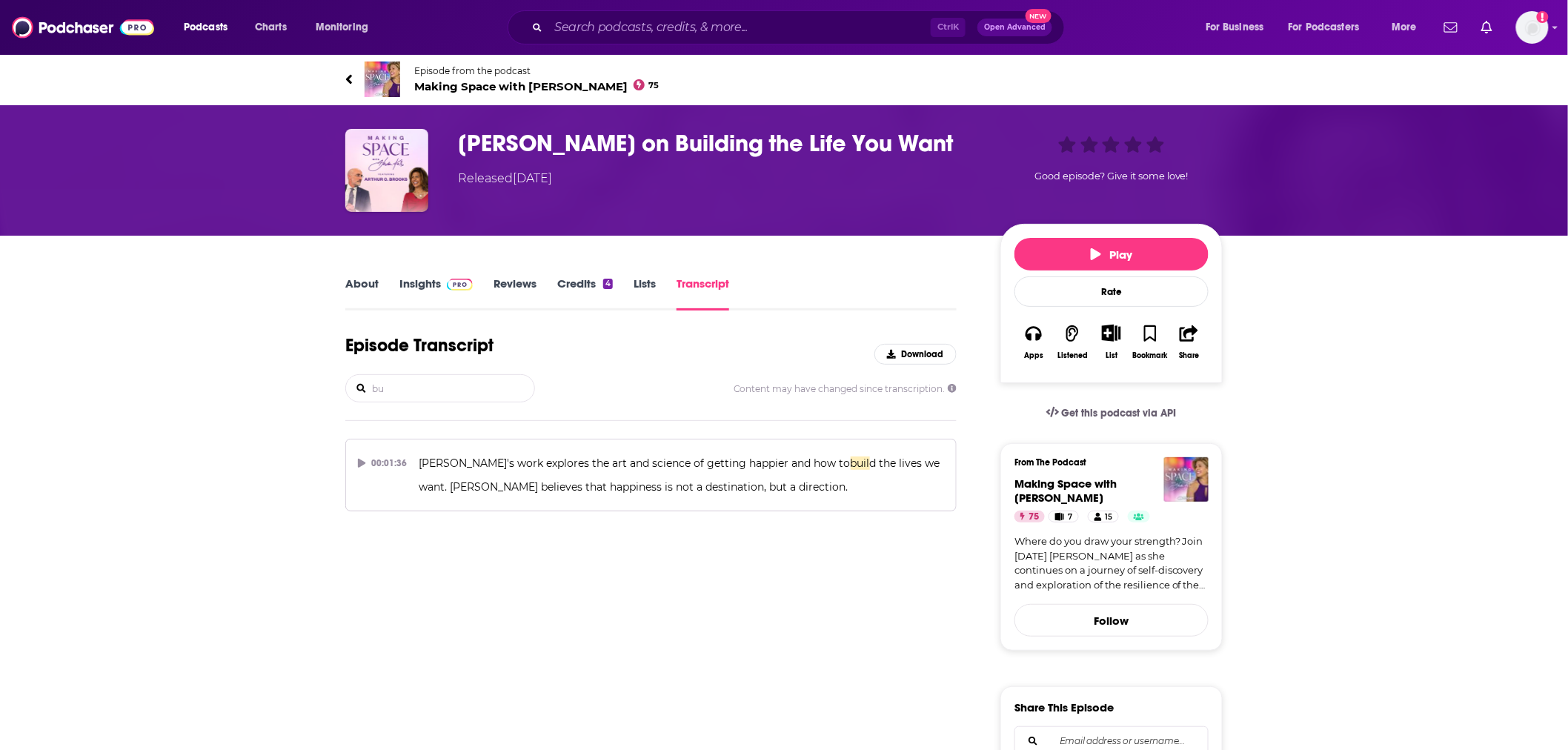
type input "b"
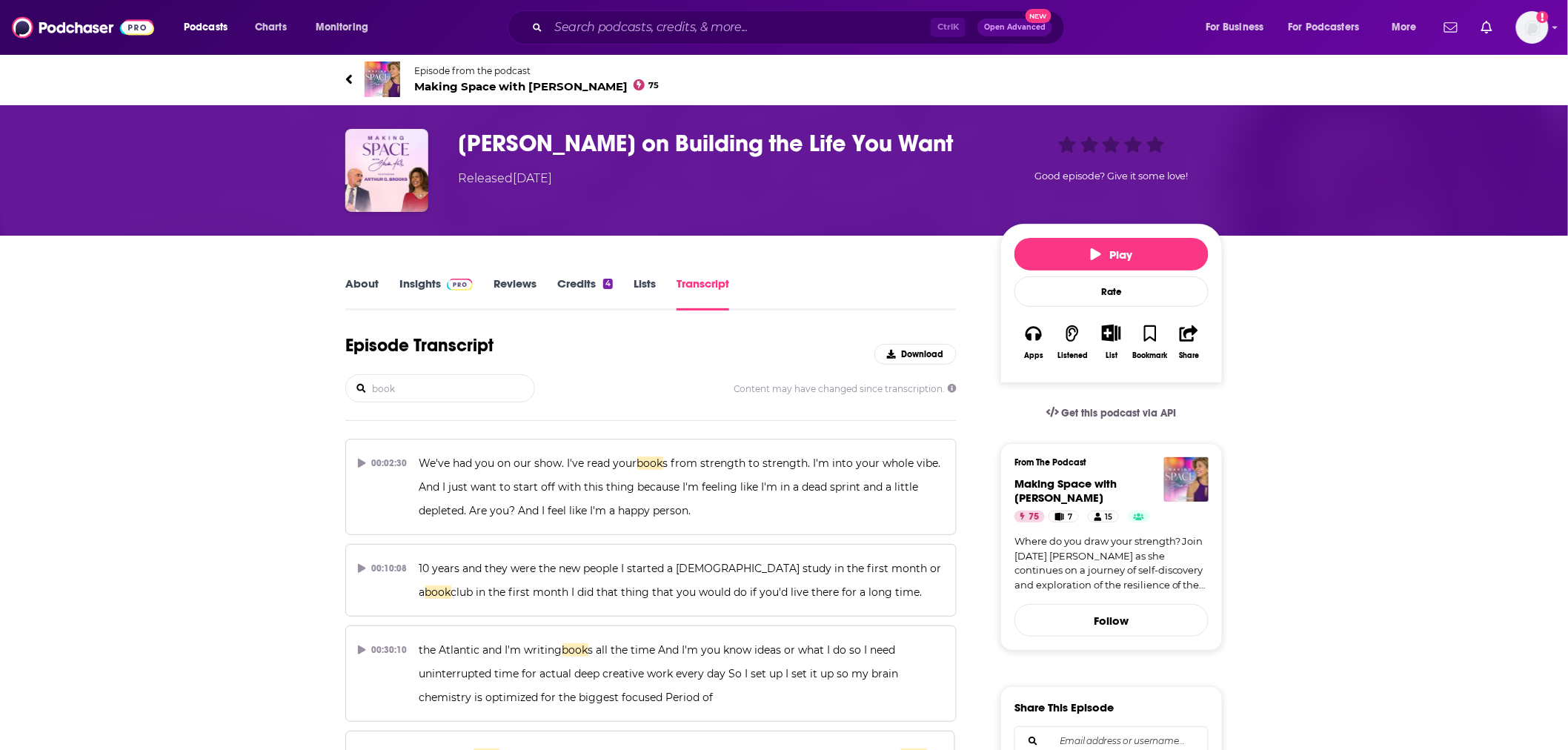
type input "book"
click at [358, 286] on link "About" at bounding box center [362, 293] width 33 height 34
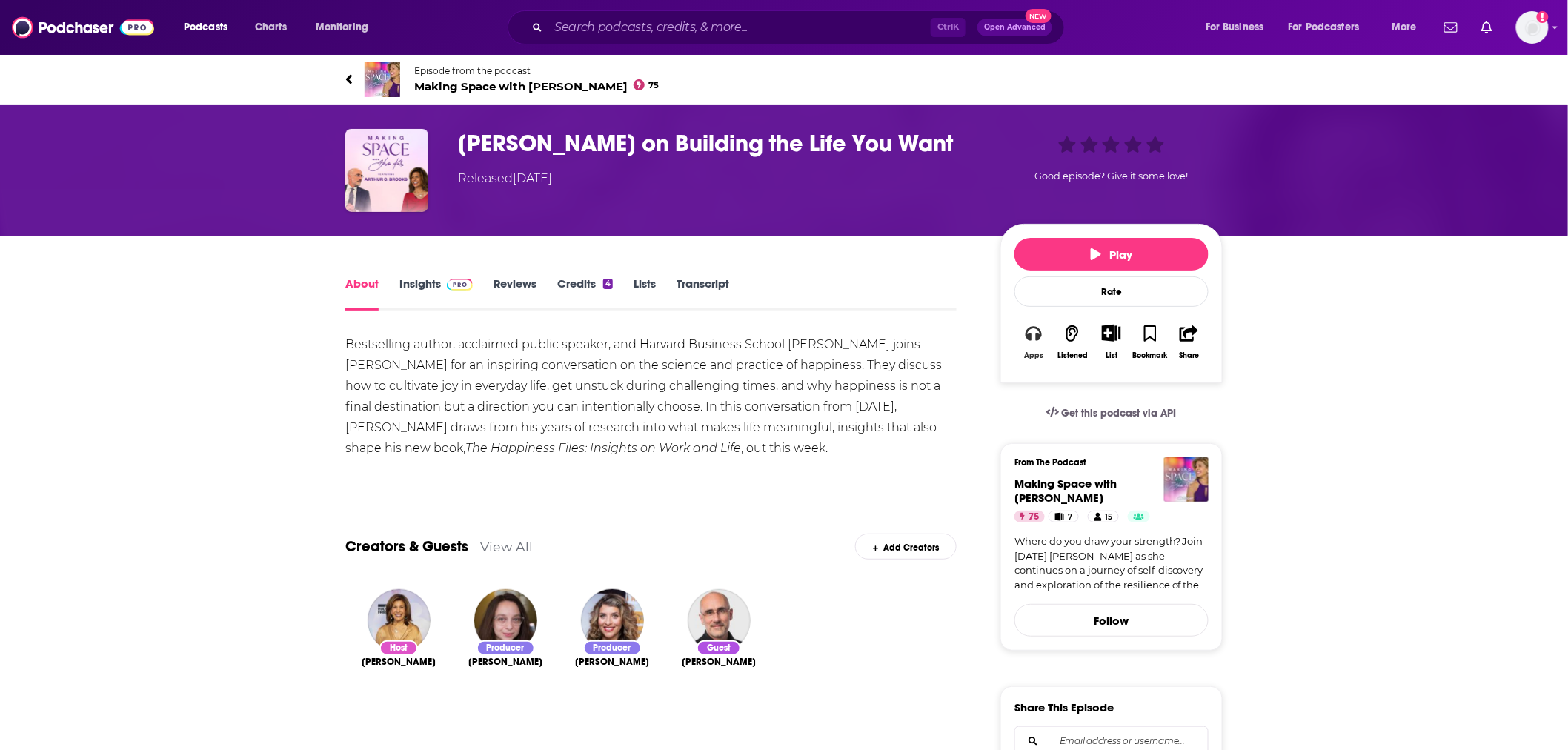
click at [1033, 339] on icon "button" at bounding box center [1034, 333] width 17 height 17
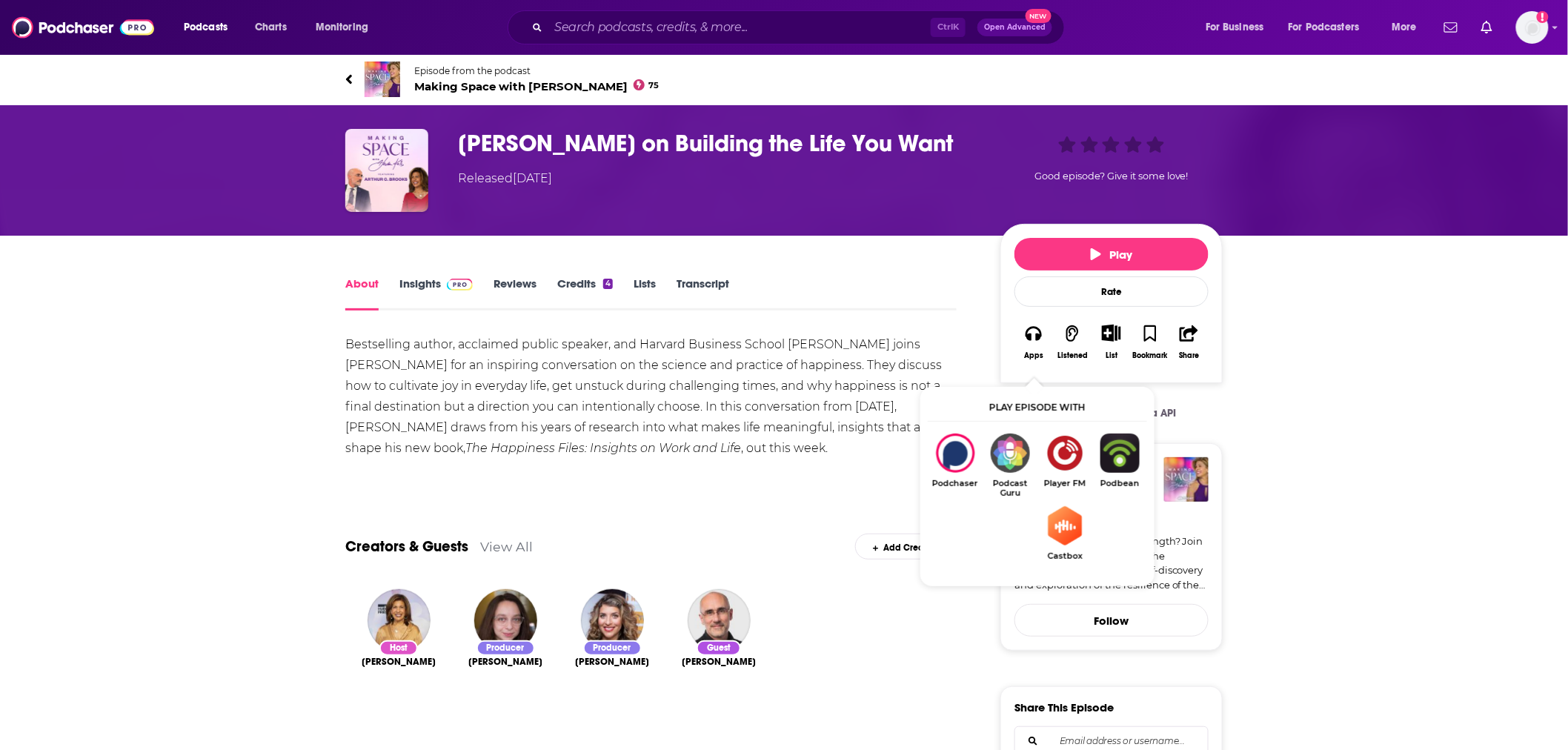
click at [543, 88] on span "Making Space with [PERSON_NAME] 75" at bounding box center [537, 86] width 245 height 14
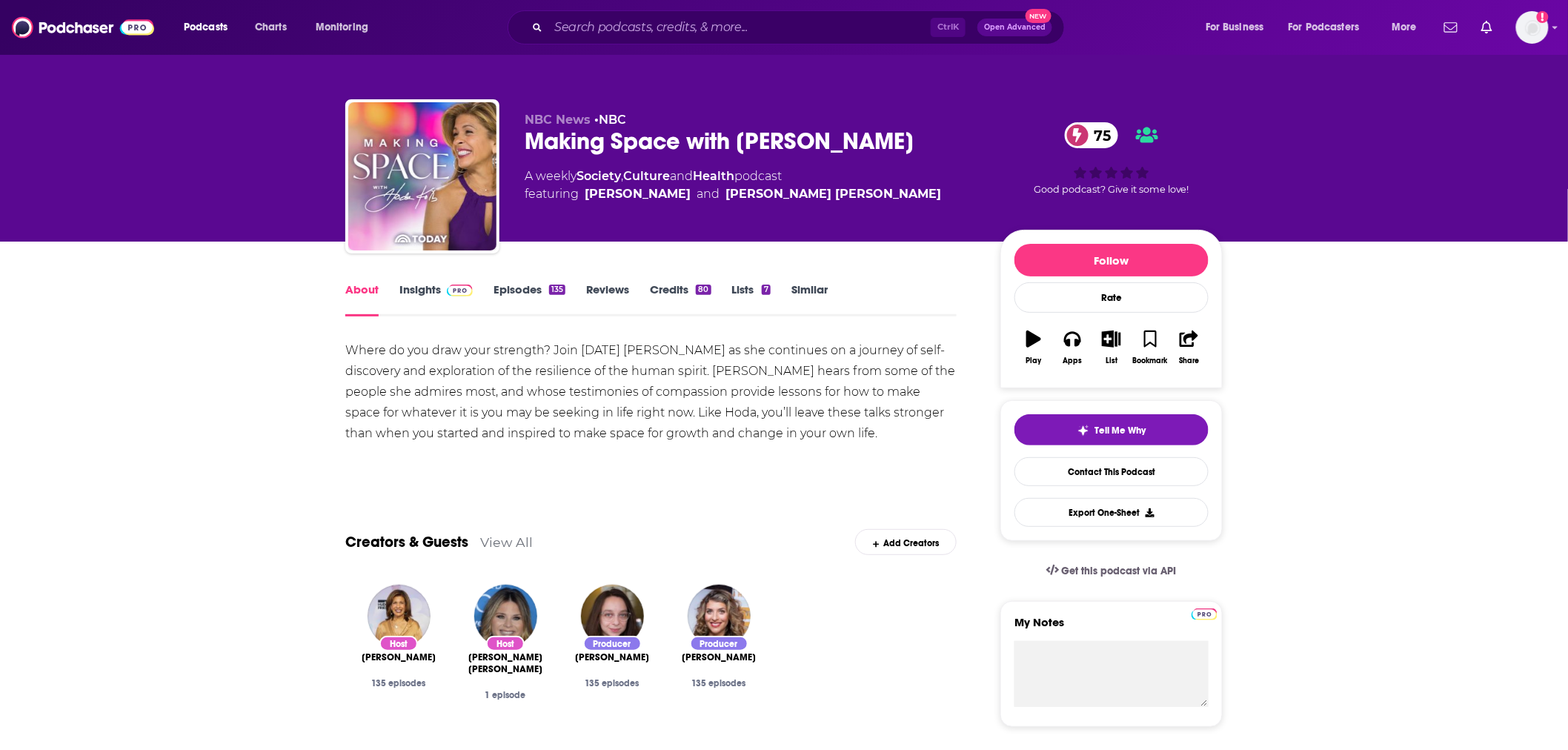
click at [444, 286] on span at bounding box center [457, 289] width 32 height 14
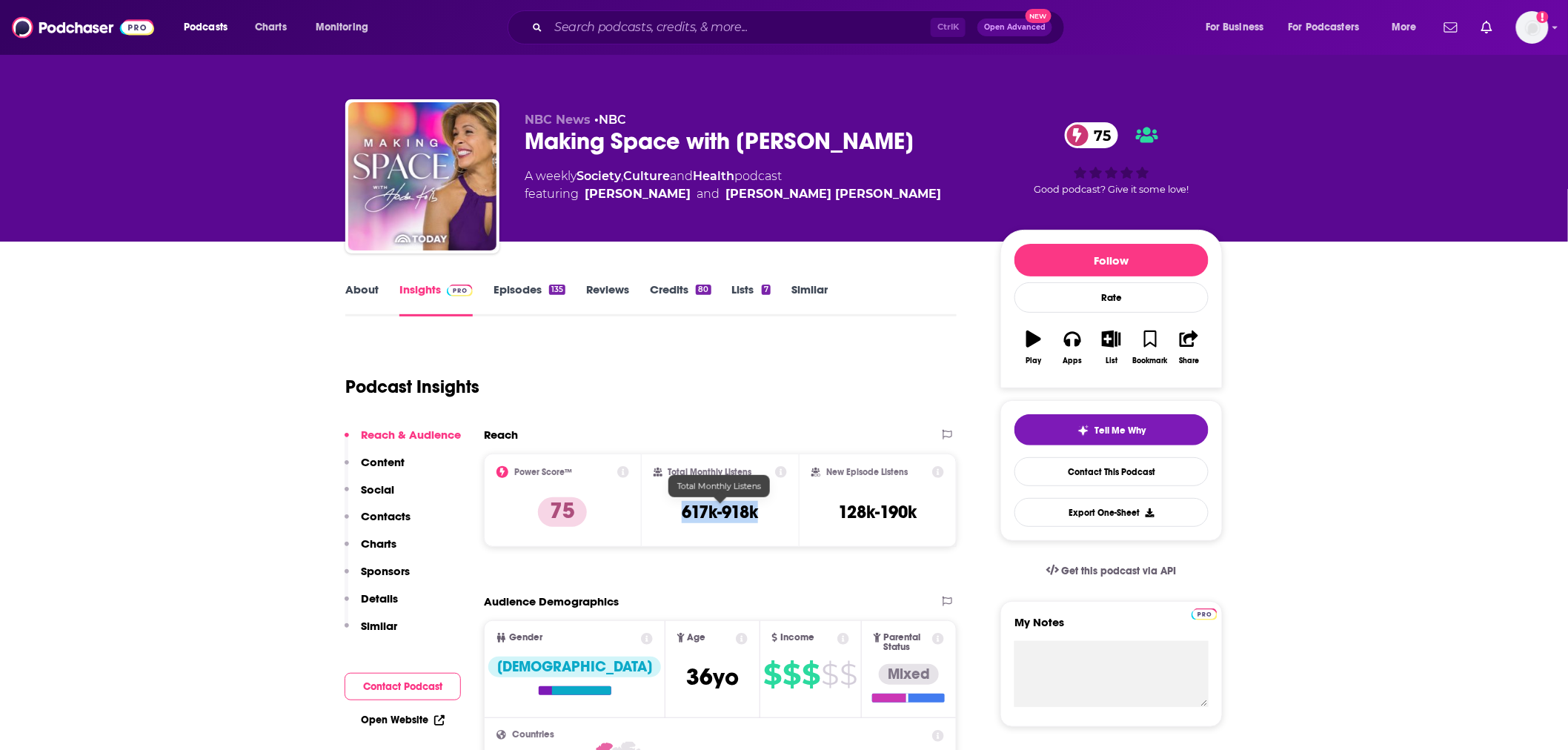
drag, startPoint x: 784, startPoint y: 508, endPoint x: 662, endPoint y: 509, distance: 122.0
click at [662, 509] on div "Total Monthly Listens 617k-918k" at bounding box center [721, 500] width 134 height 68
copy h3 "617k-918k"
